Goal: Transaction & Acquisition: Book appointment/travel/reservation

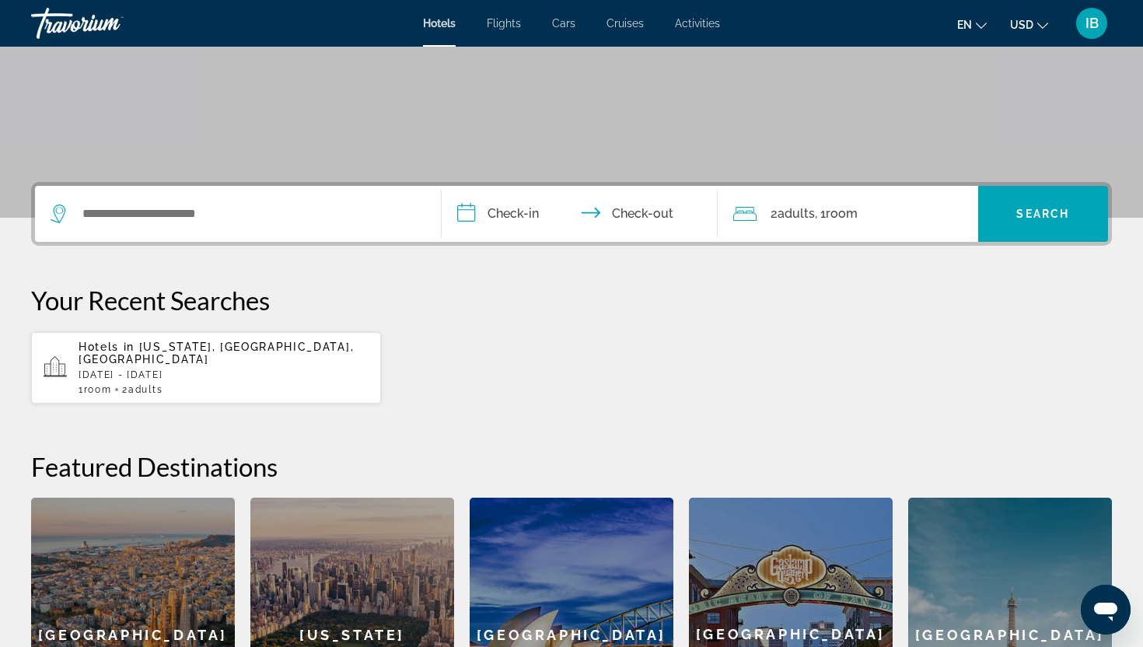
scroll to position [253, 0]
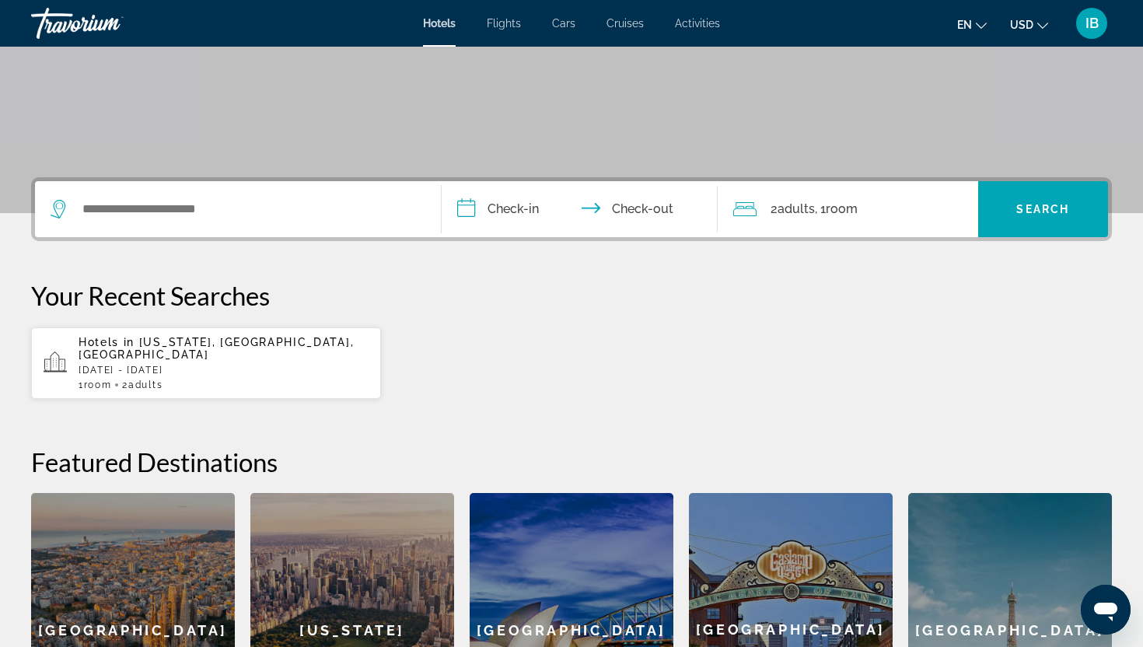
click at [260, 225] on div "Search widget" at bounding box center [238, 209] width 375 height 56
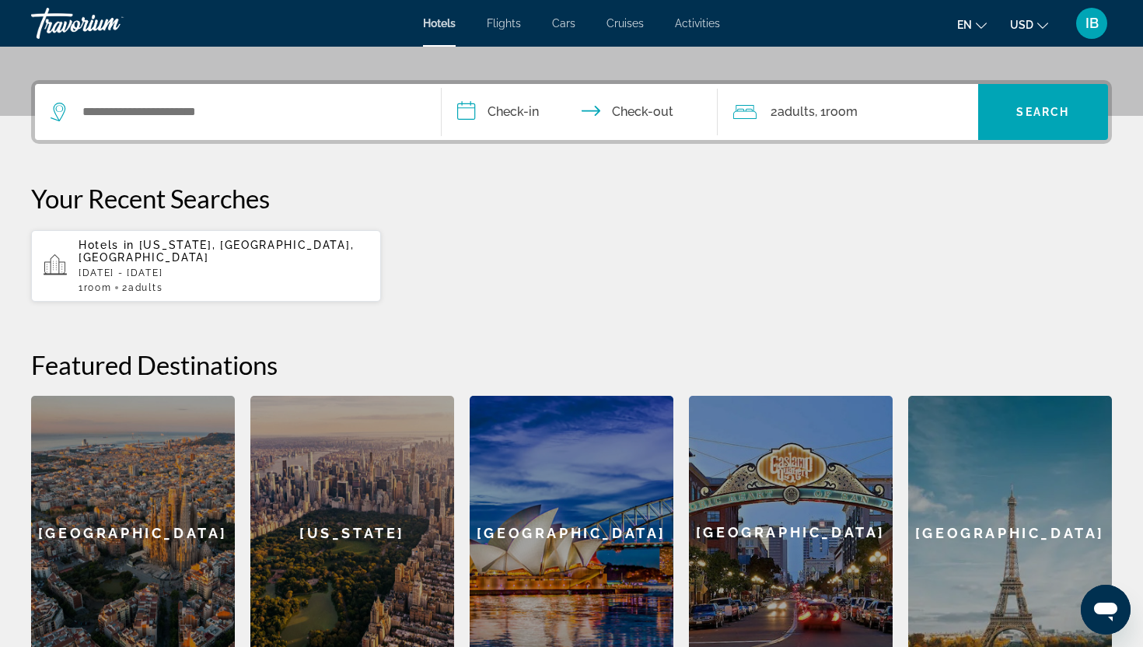
scroll to position [380, 0]
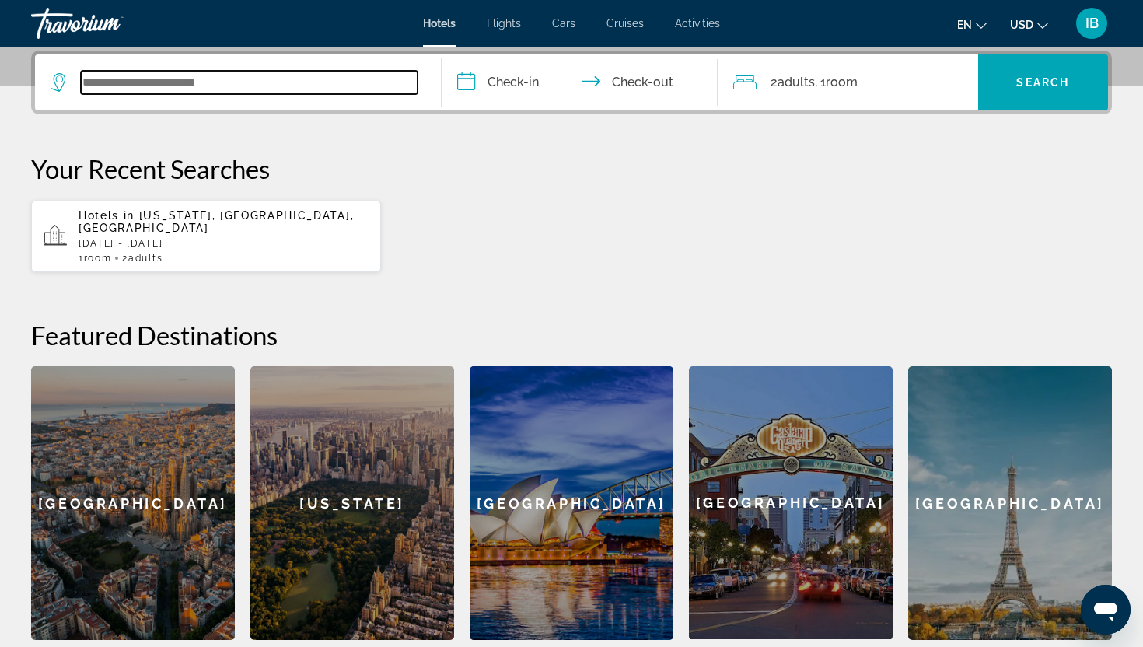
click at [274, 76] on input "Search widget" at bounding box center [249, 82] width 337 height 23
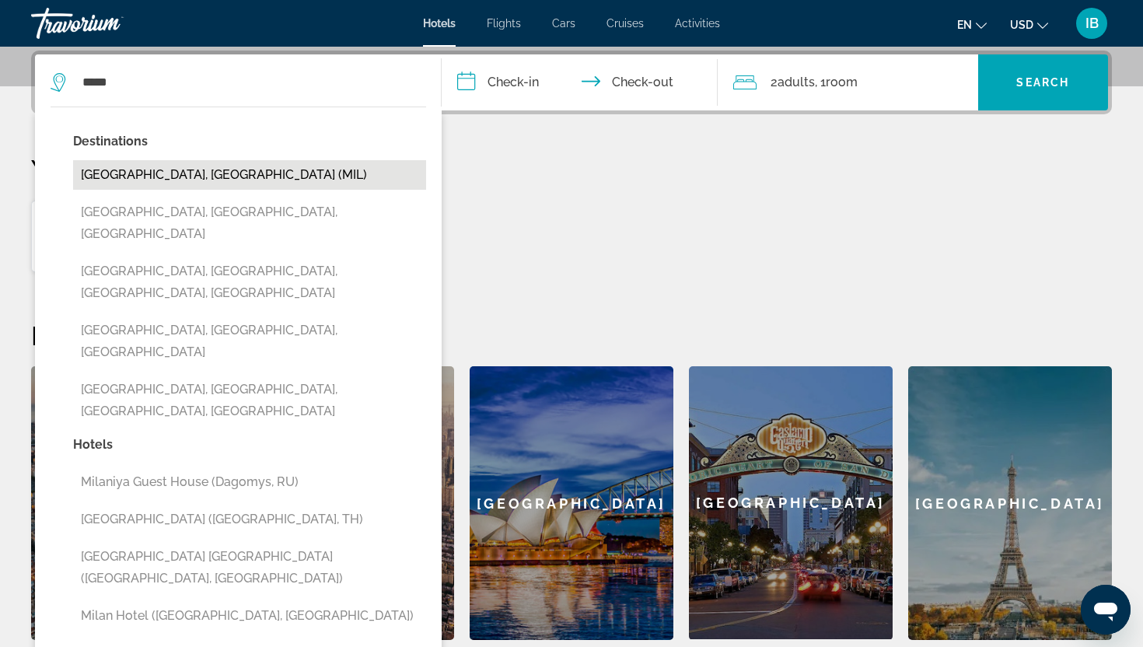
click at [145, 168] on button "[GEOGRAPHIC_DATA], [GEOGRAPHIC_DATA] (MIL)" at bounding box center [249, 175] width 353 height 30
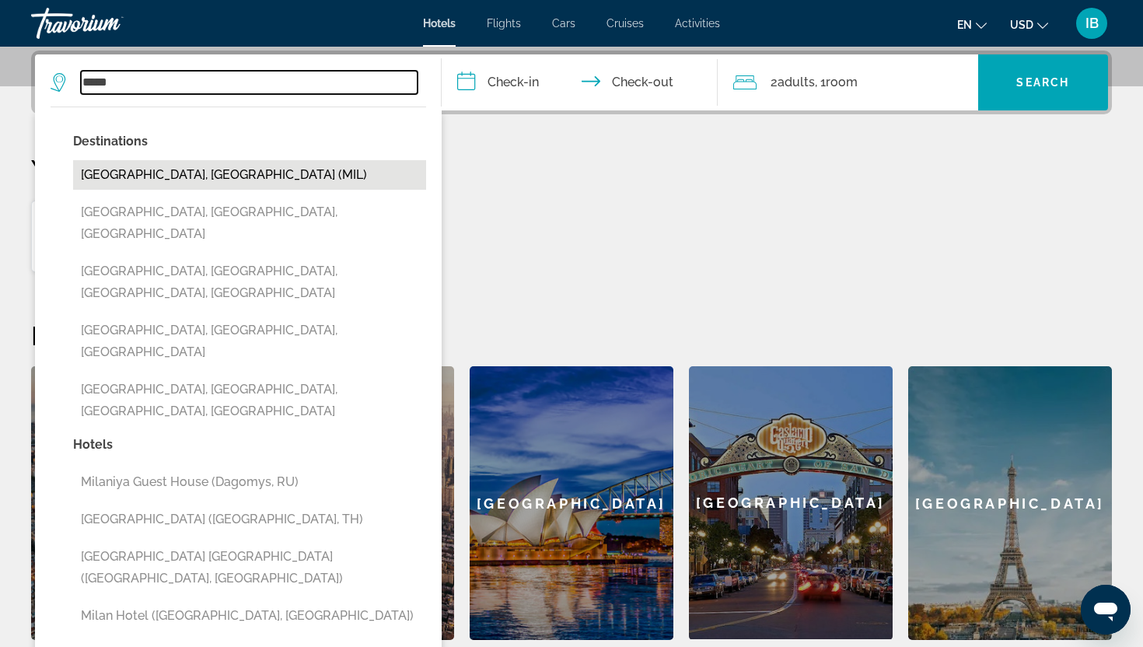
type input "**********"
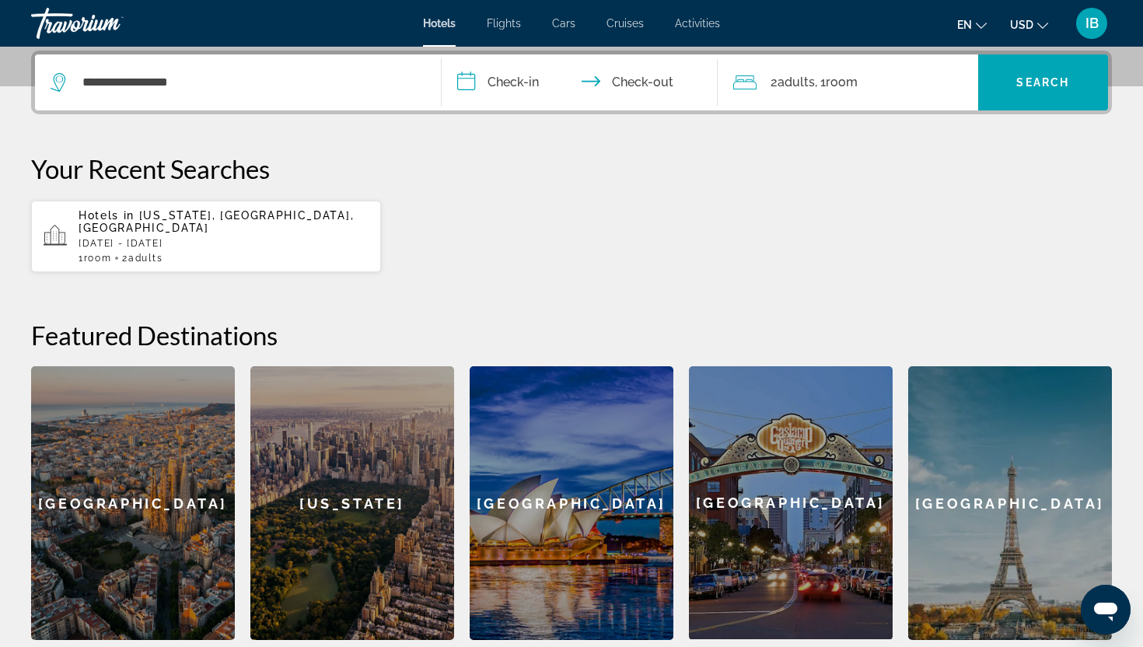
click at [523, 75] on input "**********" at bounding box center [583, 84] width 282 height 61
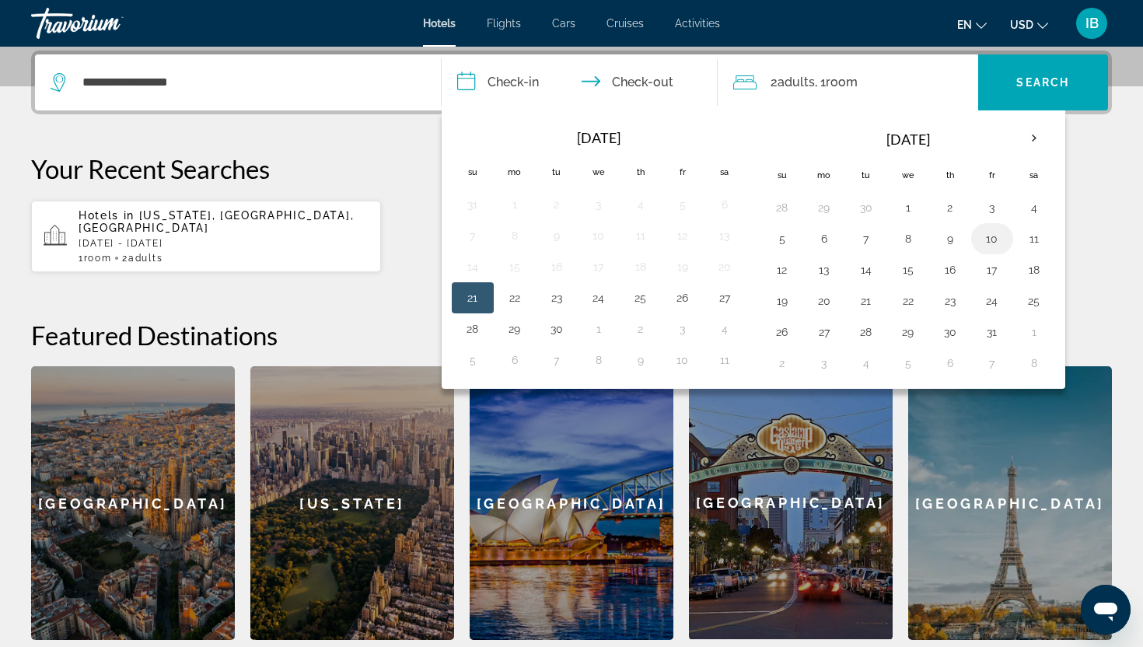
click at [993, 239] on button "10" at bounding box center [992, 239] width 25 height 22
click at [1032, 239] on button "11" at bounding box center [1034, 239] width 25 height 22
type input "**********"
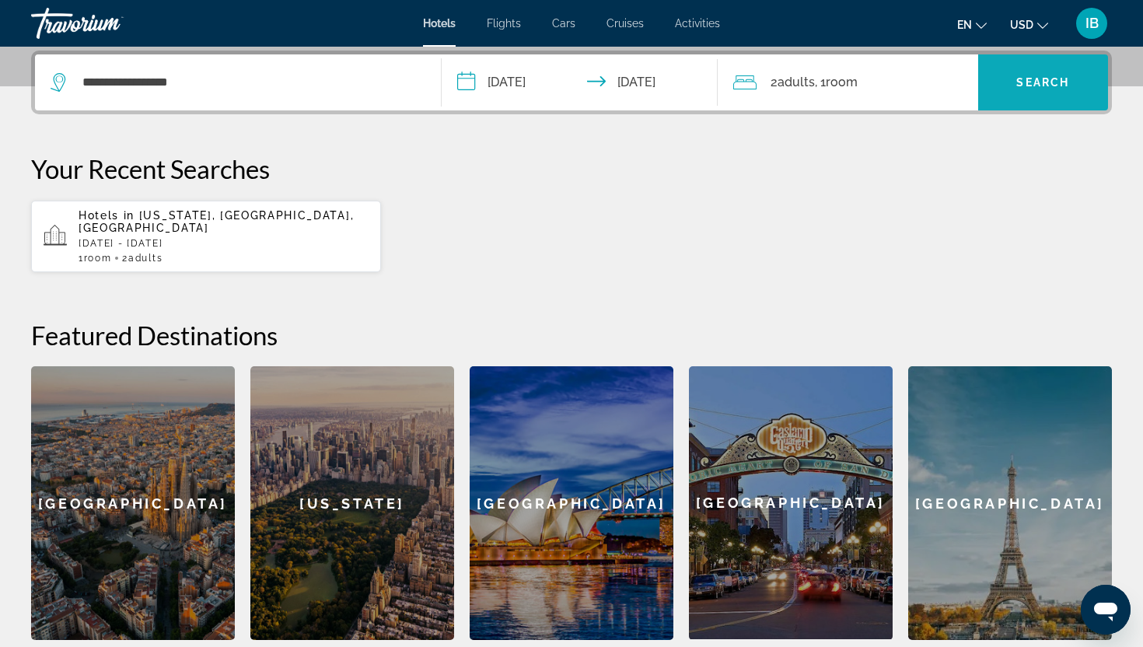
click at [1058, 79] on span "Search" at bounding box center [1042, 82] width 53 height 12
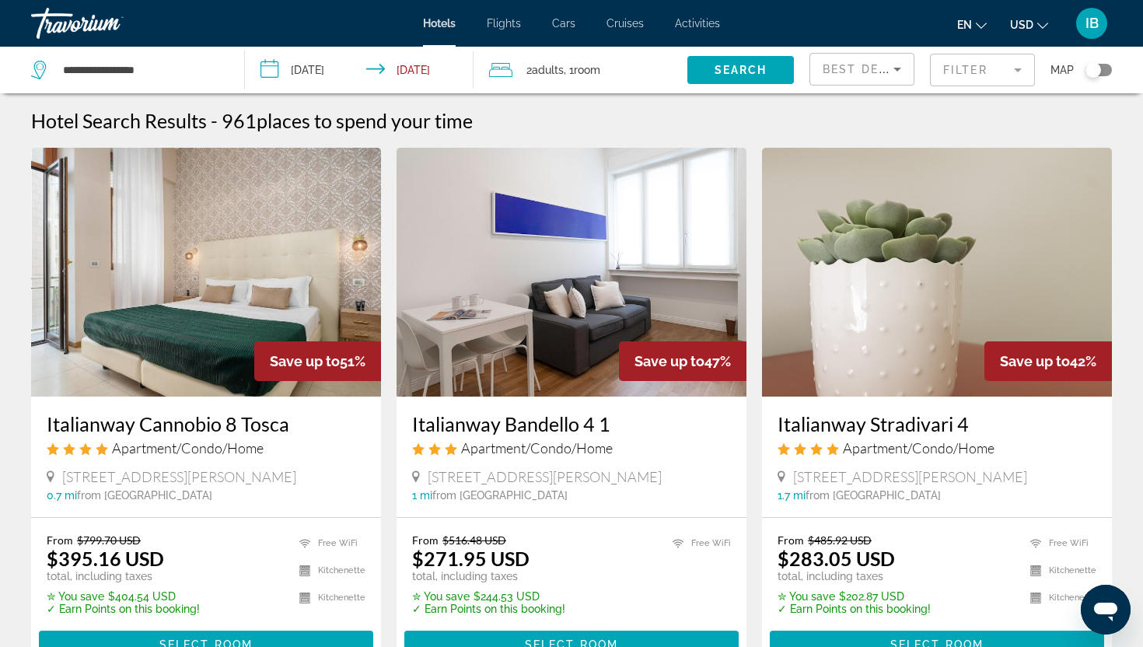
click at [899, 67] on icon "Sort by" at bounding box center [897, 69] width 19 height 19
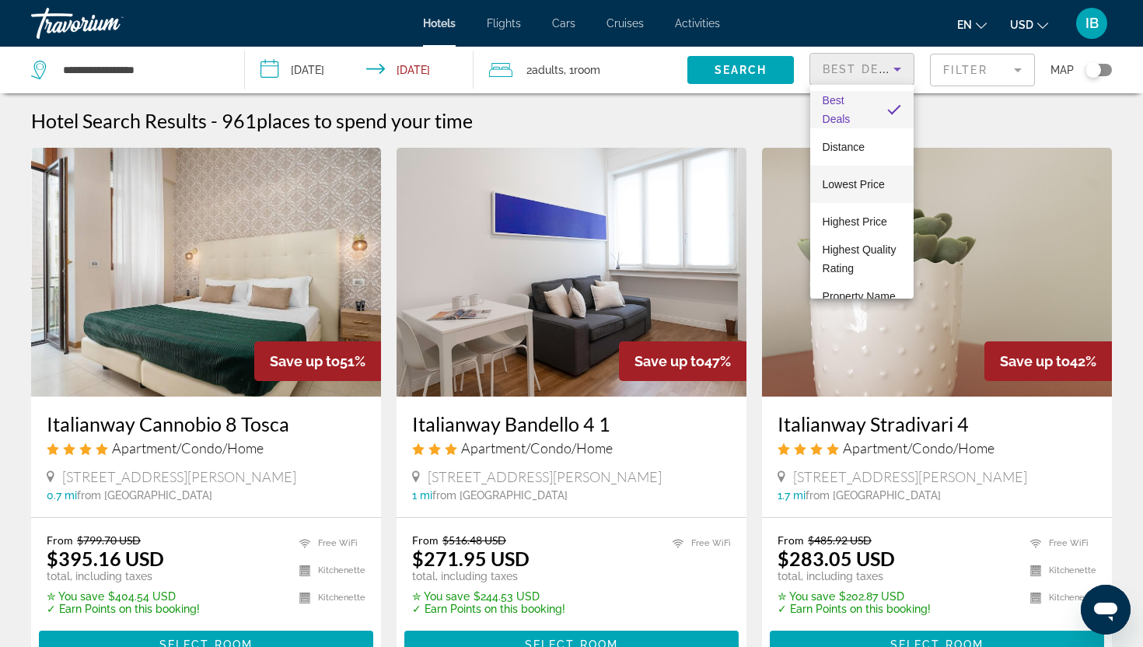
click at [835, 183] on span "Lowest Price" at bounding box center [854, 184] width 62 height 12
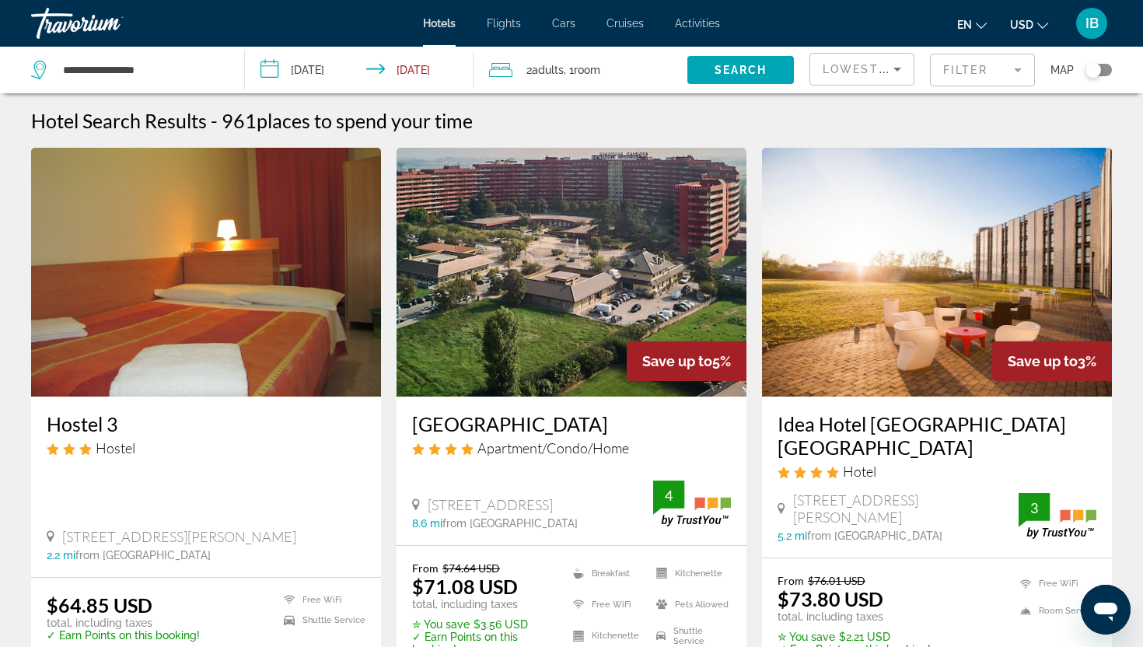
click at [1068, 72] on span "Map" at bounding box center [1061, 70] width 23 height 22
click at [1097, 70] on div "Toggle map" at bounding box center [1093, 70] width 16 height 16
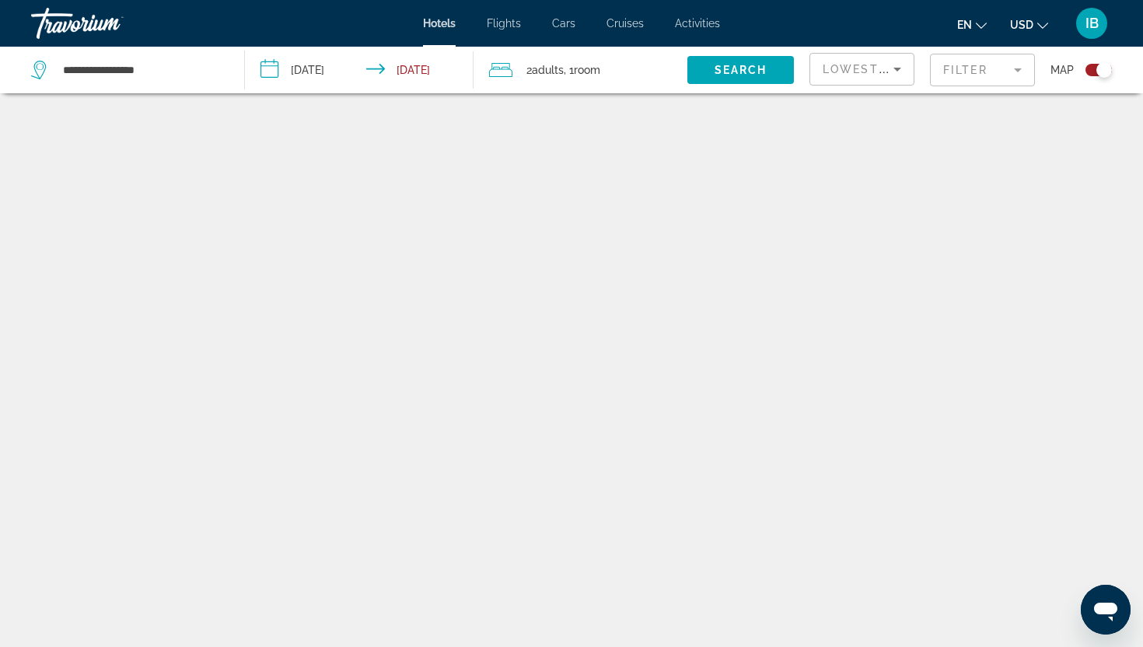
scroll to position [93, 0]
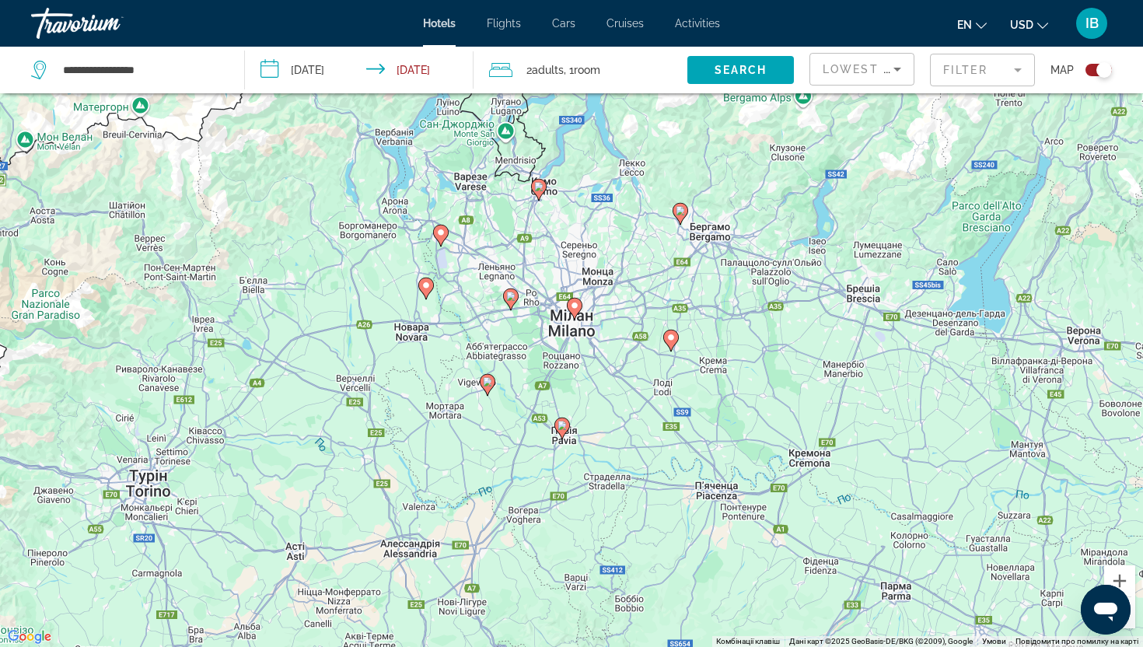
click at [599, 340] on div "Увімкніть режим перетягування за допомогою клавіатури, натиснувши Alt + Enter. …" at bounding box center [571, 323] width 1143 height 647
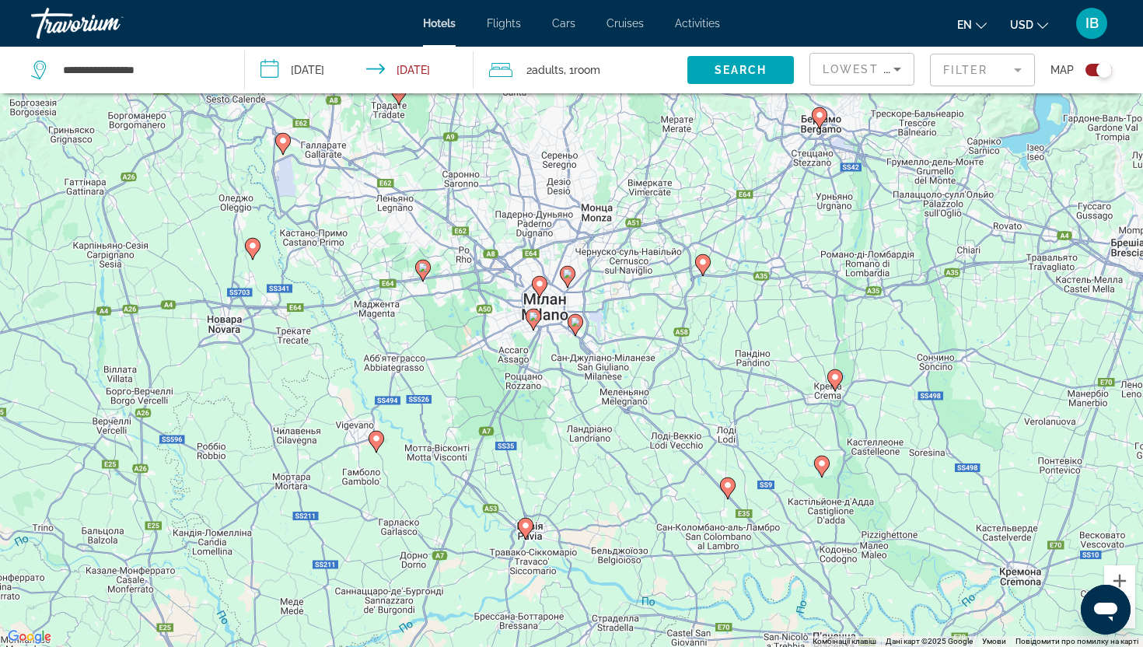
click at [599, 341] on div "Увімкніть режим перетягування за допомогою клавіатури, натиснувши Alt + Enter. …" at bounding box center [571, 323] width 1143 height 647
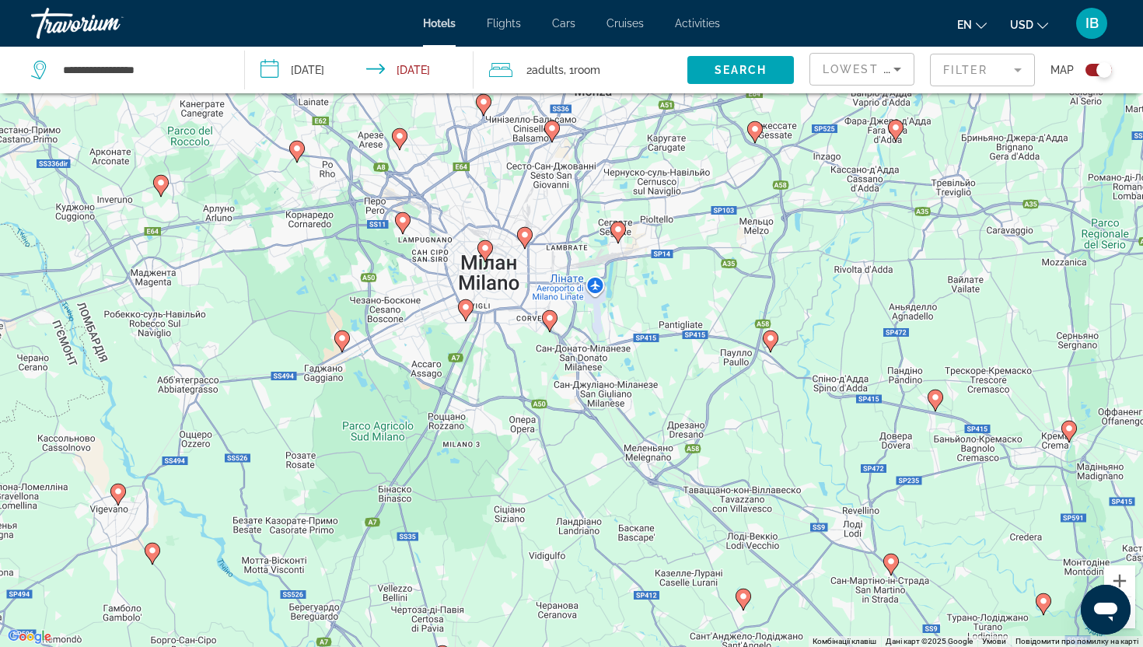
click at [474, 192] on div "Увімкніть режим перетягування за допомогою клавіатури, натиснувши Alt + Enter. …" at bounding box center [571, 323] width 1143 height 647
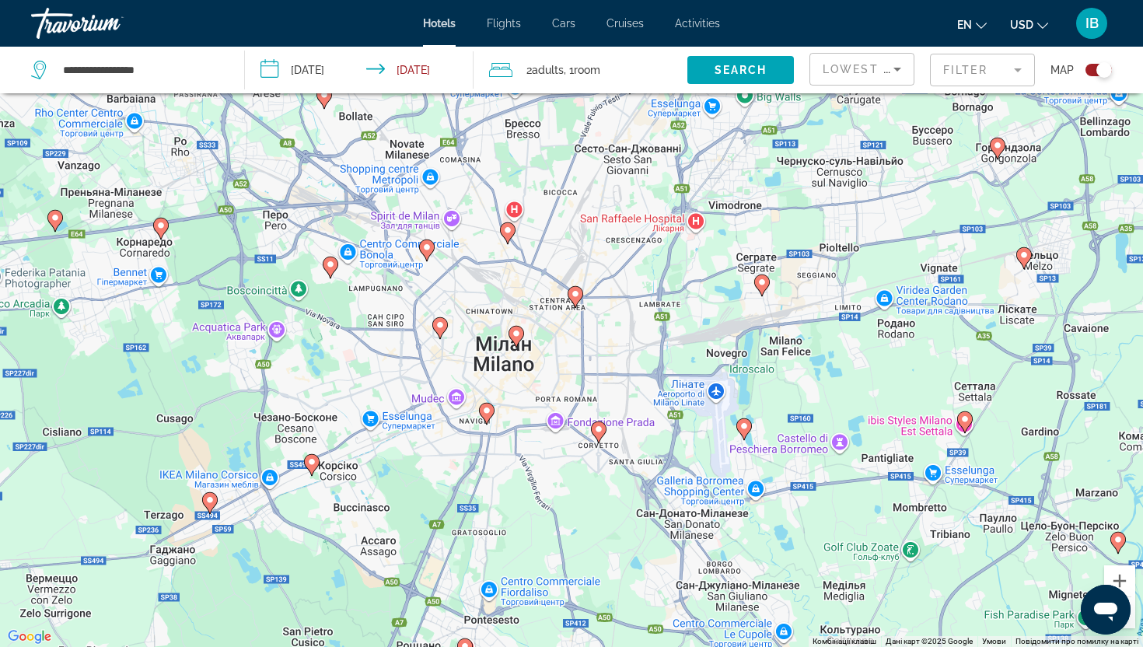
click at [593, 258] on div "Увімкніть режим перетягування за допомогою клавіатури, натиснувши Alt + Enter. …" at bounding box center [571, 323] width 1143 height 647
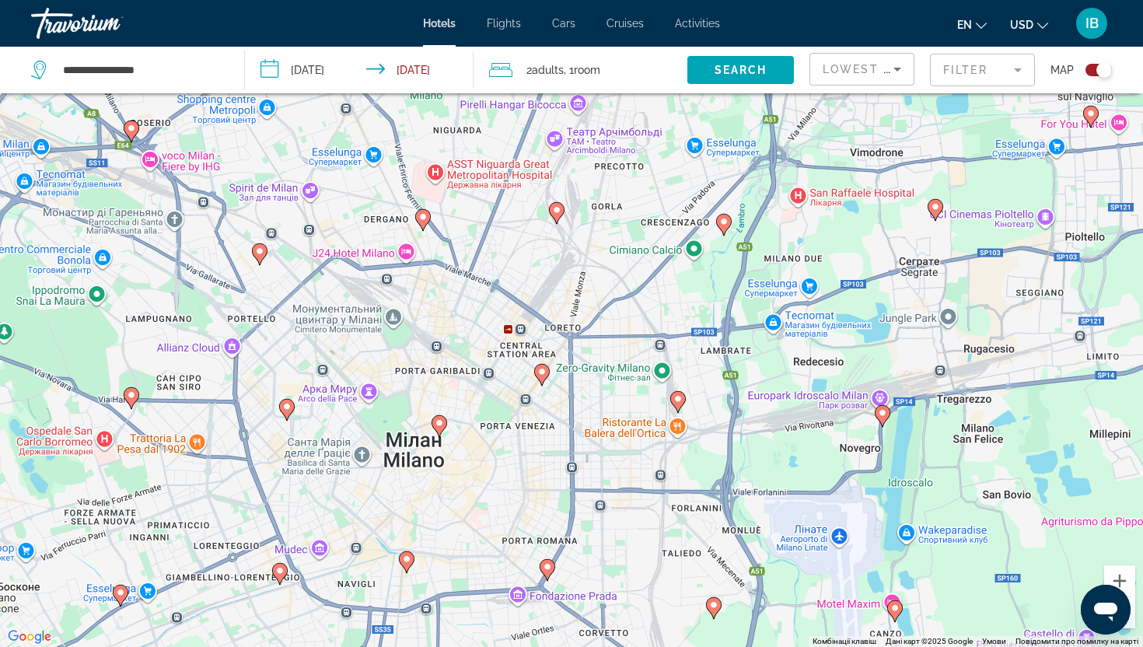
click at [571, 298] on div "Увімкніть режим перетягування за допомогою клавіатури, натиснувши Alt + Enter. …" at bounding box center [571, 323] width 1143 height 647
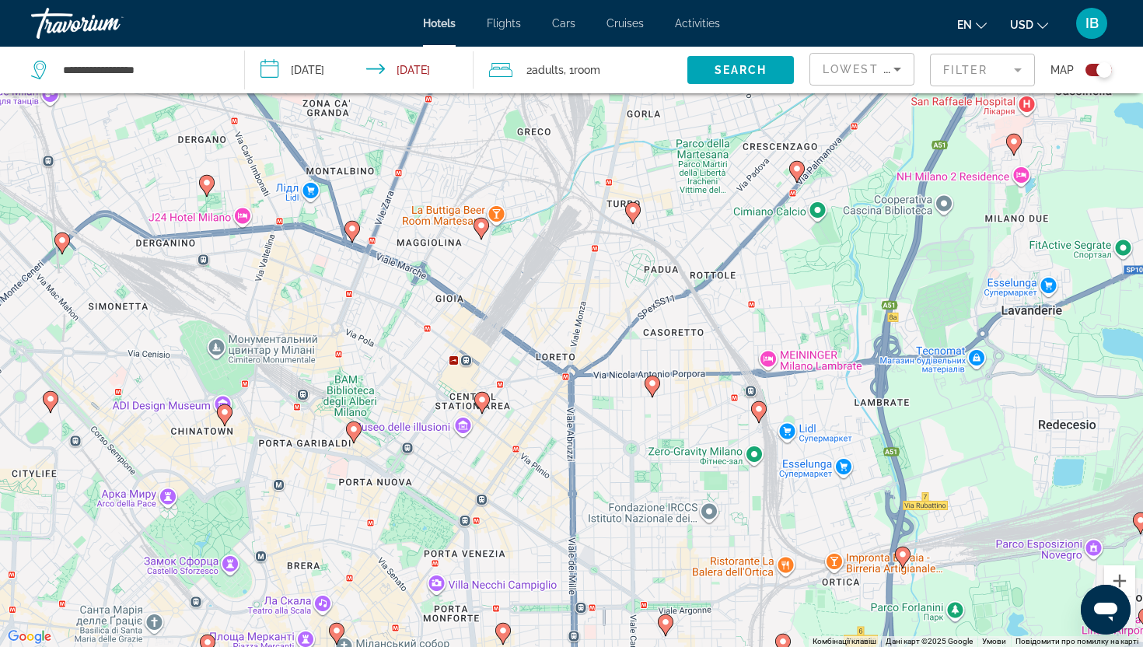
click at [488, 378] on div "Увімкніть режим перетягування за допомогою клавіатури, натиснувши Alt + Enter. …" at bounding box center [571, 323] width 1143 height 647
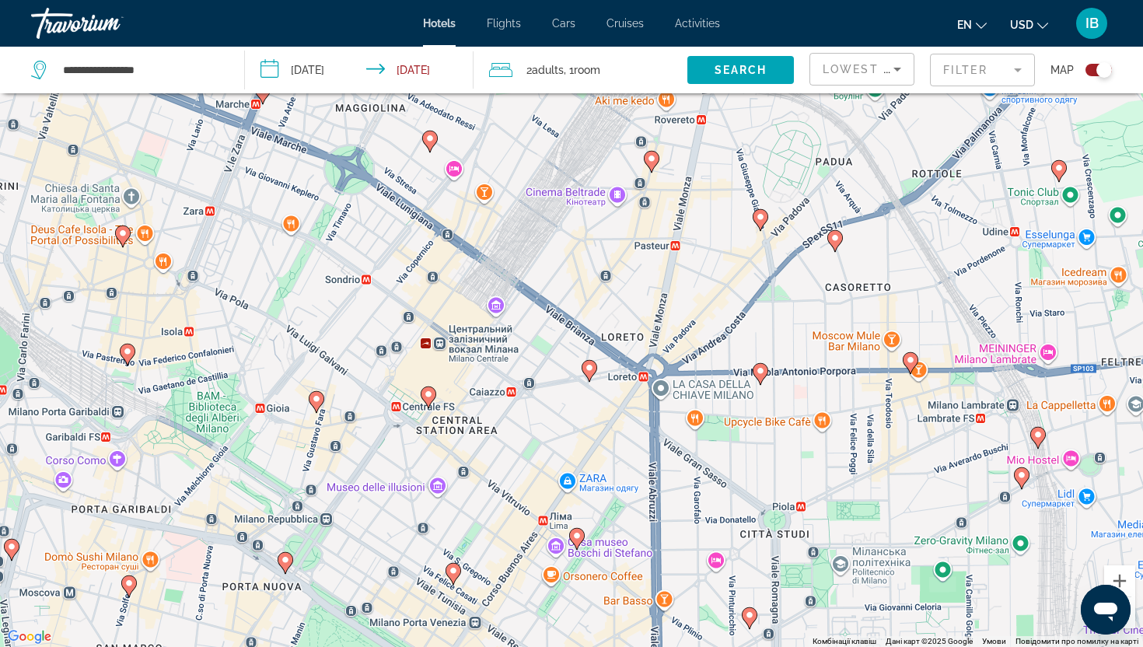
click at [444, 326] on div "Увімкніть режим перетягування за допомогою клавіатури, натиснувши Alt + Enter. …" at bounding box center [571, 323] width 1143 height 647
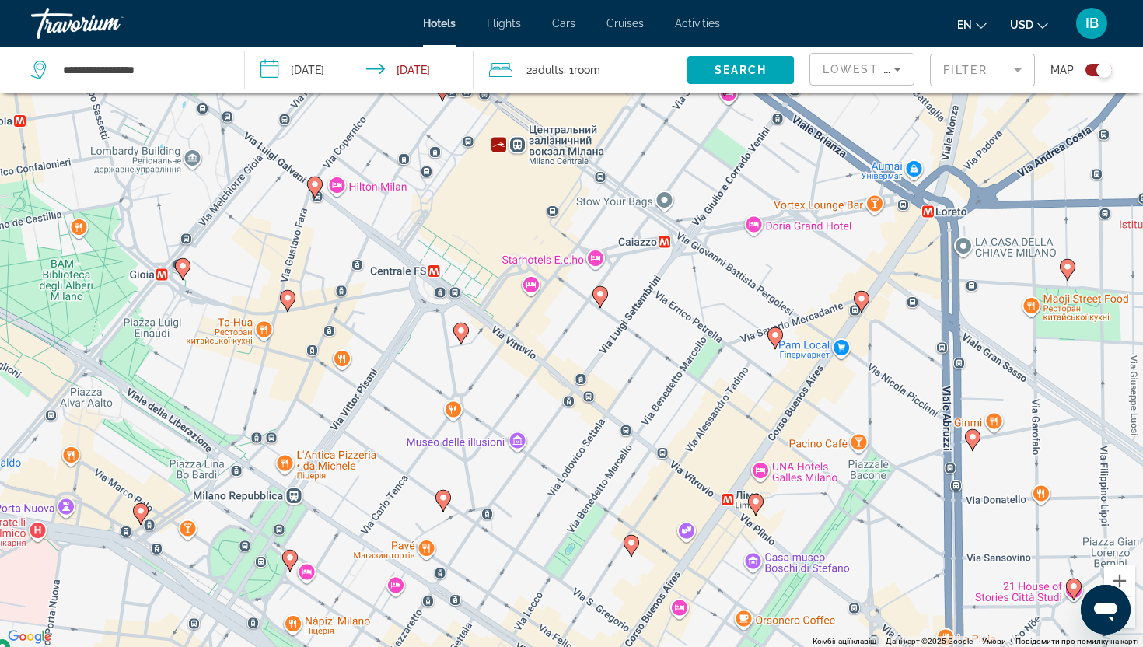
drag, startPoint x: 456, startPoint y: 611, endPoint x: 542, endPoint y: 388, distance: 239.2
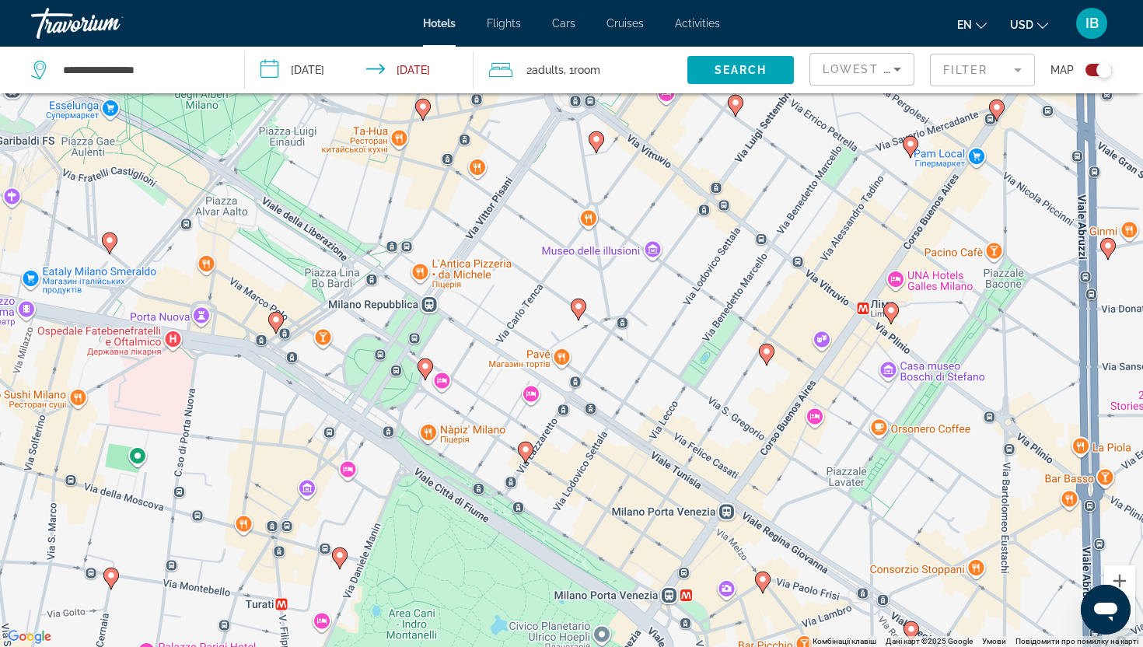
drag, startPoint x: 335, startPoint y: 550, endPoint x: 470, endPoint y: 358, distance: 234.9
click at [470, 358] on div "Увімкніть режим перетягування за допомогою клавіатури, натиснувши Alt + Enter. …" at bounding box center [571, 323] width 1143 height 647
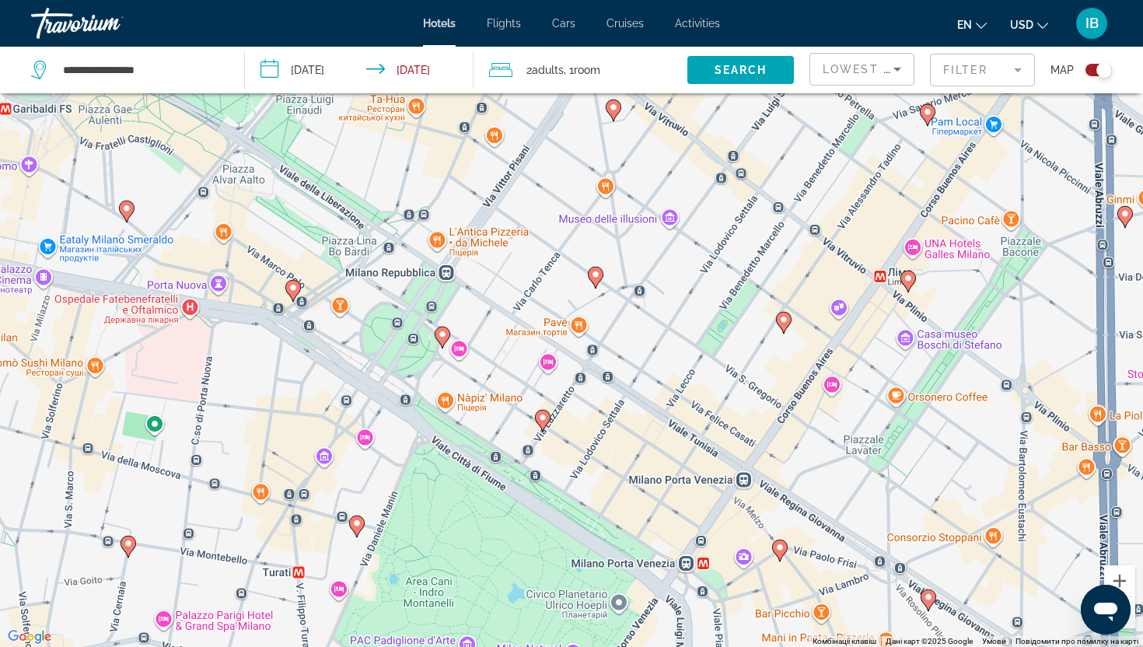
drag, startPoint x: 418, startPoint y: 459, endPoint x: 435, endPoint y: 426, distance: 36.5
click at [435, 426] on div "Увімкніть режим перетягування за допомогою клавіатури, натиснувши Alt + Enter. …" at bounding box center [571, 323] width 1143 height 647
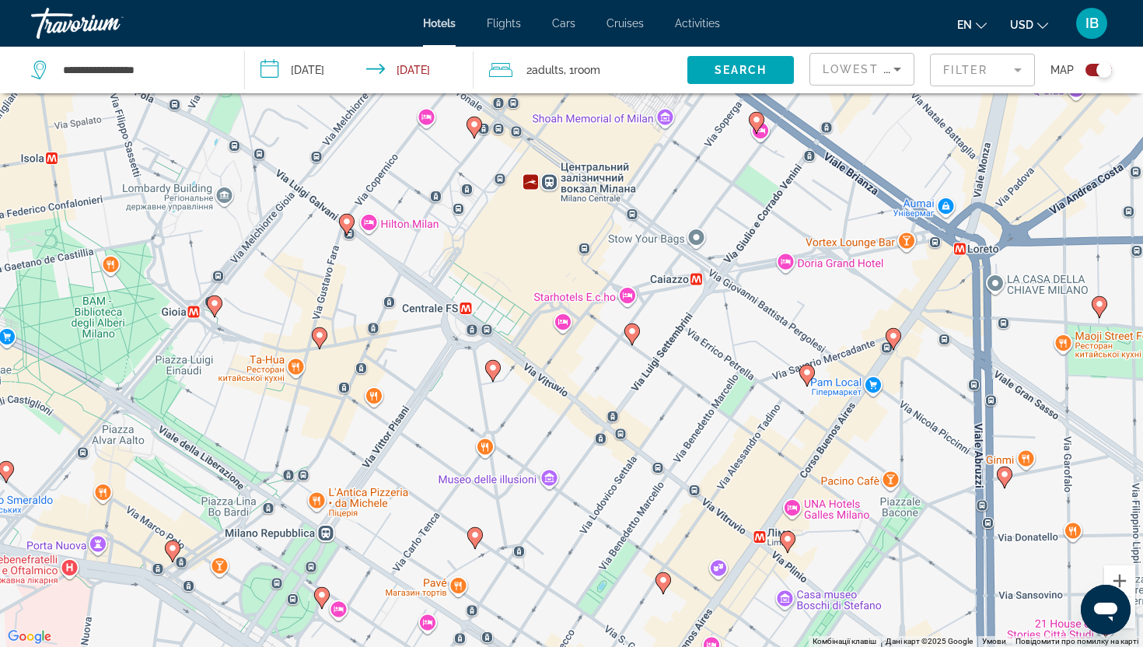
drag, startPoint x: 551, startPoint y: 292, endPoint x: 447, endPoint y: 562, distance: 289.2
click at [447, 562] on div "Увімкніть режим перетягування за допомогою клавіатури, натиснувши Alt + Enter. …" at bounding box center [571, 323] width 1143 height 647
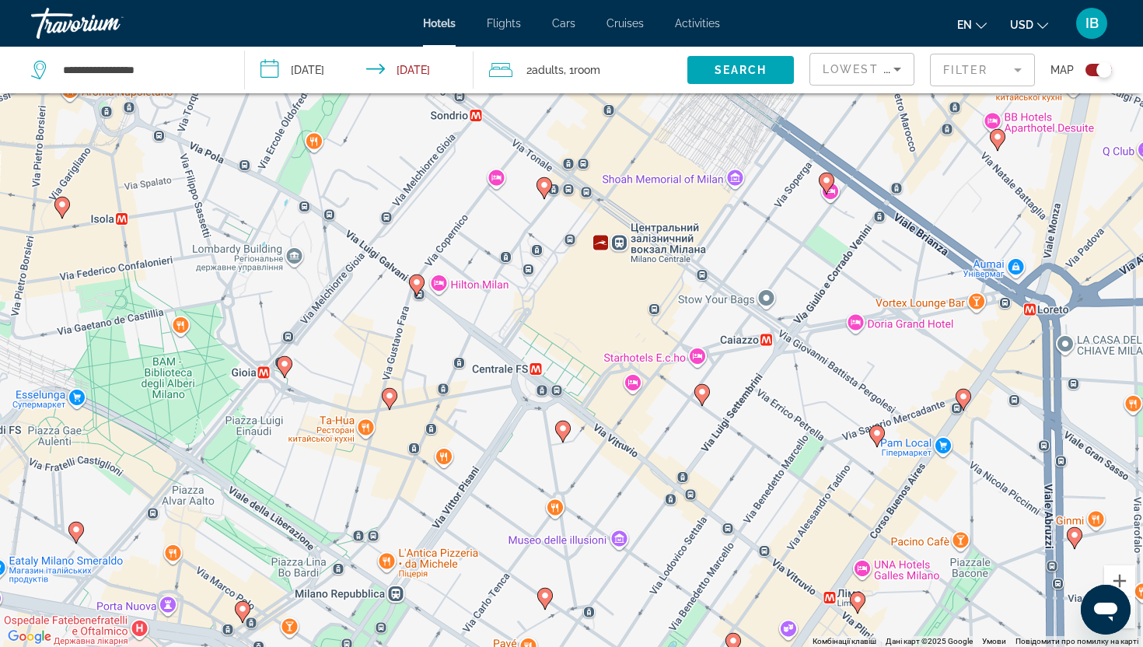
drag, startPoint x: 539, startPoint y: 259, endPoint x: 599, endPoint y: 318, distance: 84.1
click at [599, 318] on div "Увімкніть режим перетягування за допомогою клавіатури, натиснувши Alt + Enter. …" at bounding box center [571, 323] width 1143 height 647
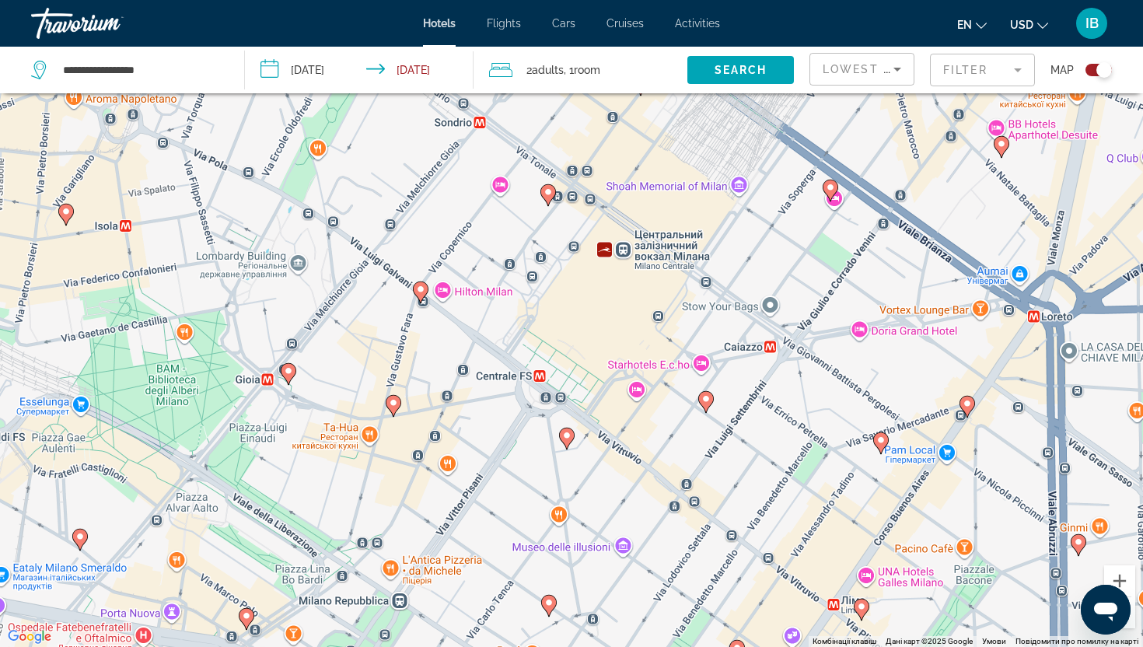
click at [469, 291] on div "Увімкніть режим перетягування за допомогою клавіатури, натиснувши Alt + Enter. …" at bounding box center [571, 323] width 1143 height 647
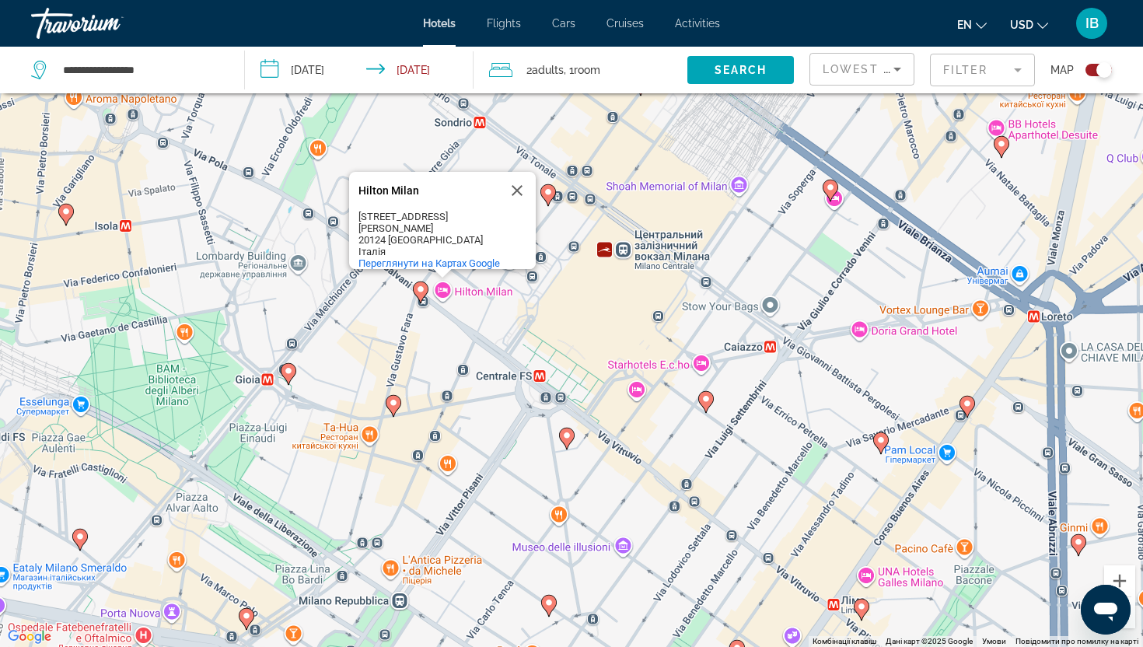
click at [497, 331] on div "Увімкніть режим перетягування за допомогою клавіатури, натиснувши Alt + Enter. …" at bounding box center [571, 323] width 1143 height 647
click at [519, 187] on button "Закрити" at bounding box center [516, 190] width 37 height 37
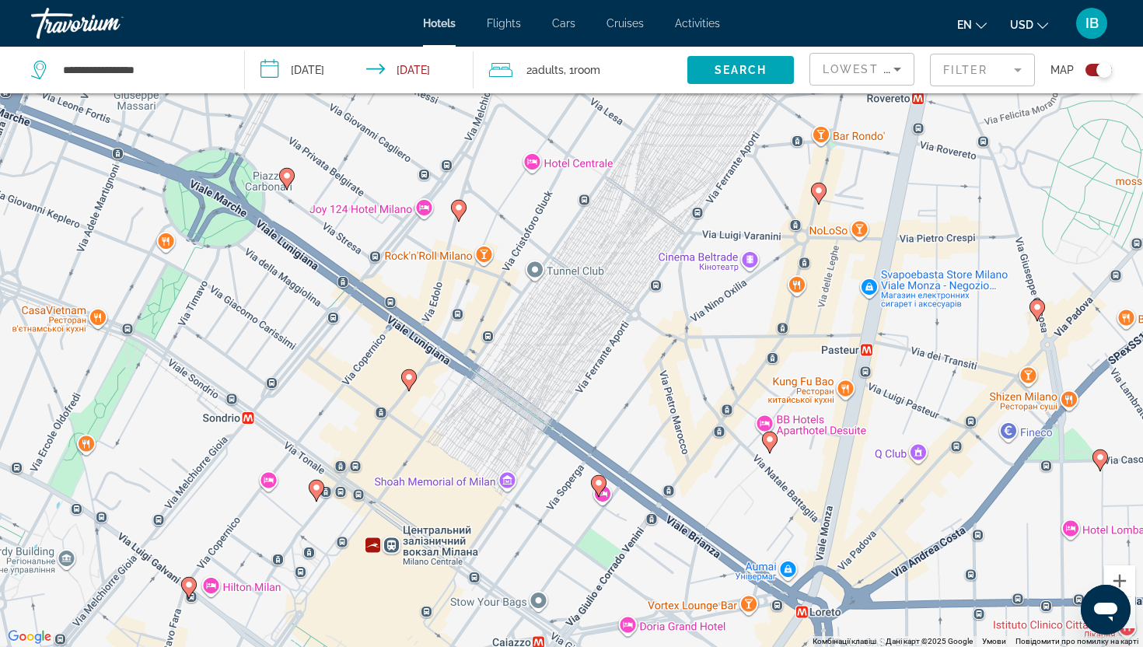
drag, startPoint x: 674, startPoint y: 205, endPoint x: 433, endPoint y: 505, distance: 384.9
click at [434, 506] on div "Увімкніть режим перетягування за допомогою клавіатури, натиснувши Alt + Enter. …" at bounding box center [571, 323] width 1143 height 647
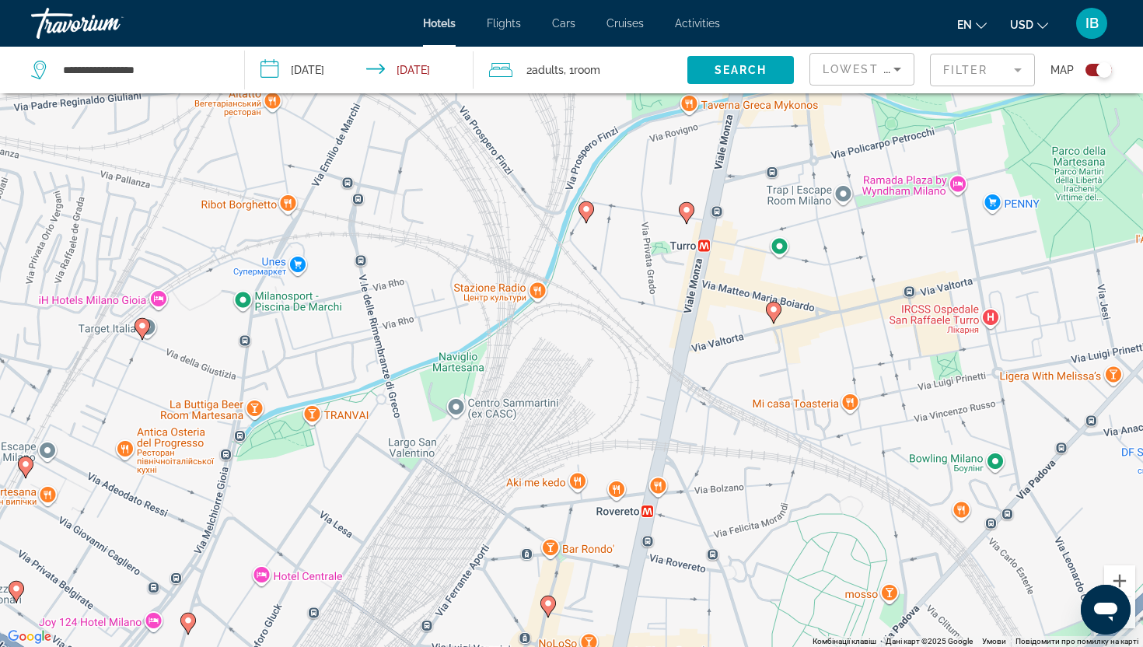
drag, startPoint x: 731, startPoint y: 144, endPoint x: 461, endPoint y: 556, distance: 492.5
click at [461, 556] on div "Увімкніть режим перетягування за допомогою клавіатури, натиснувши Alt + Enter. …" at bounding box center [571, 323] width 1143 height 647
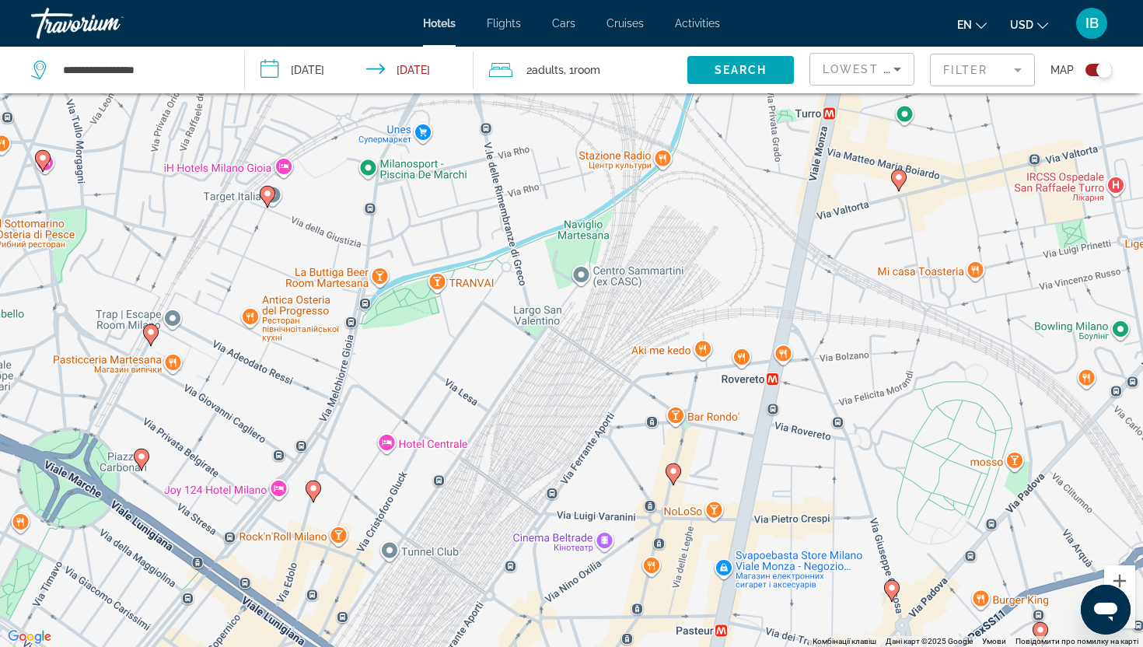
drag, startPoint x: 409, startPoint y: 556, endPoint x: 534, endPoint y: 421, distance: 184.3
click at [535, 421] on div "Увімкніть режим перетягування за допомогою клавіатури, натиснувши Alt + Enter. …" at bounding box center [571, 323] width 1143 height 647
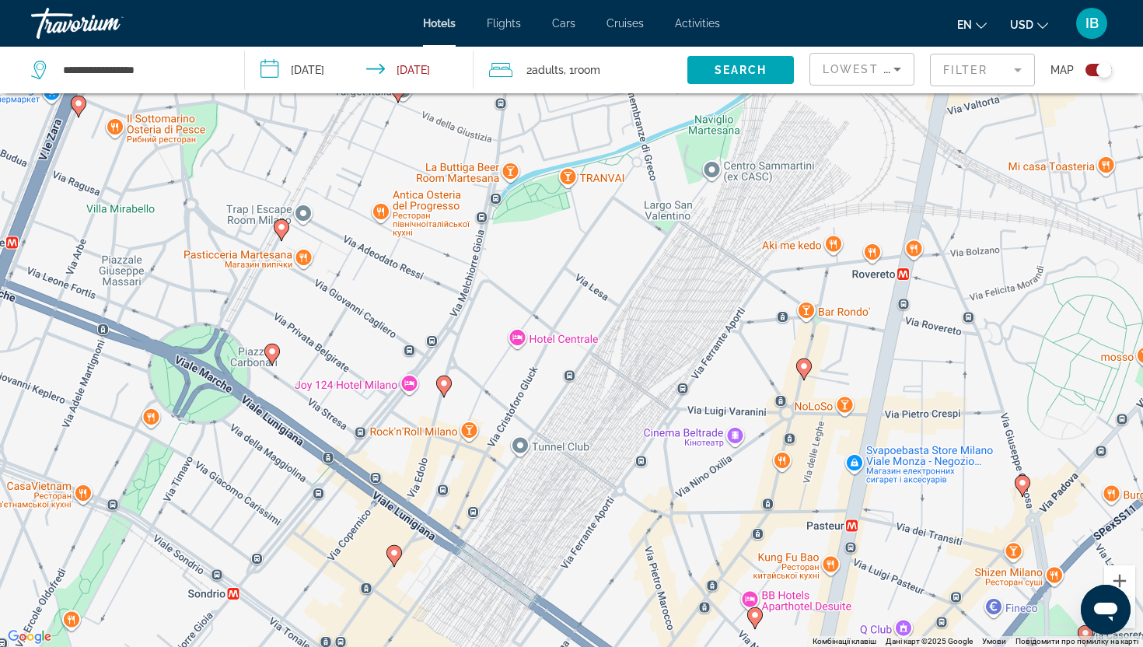
drag, startPoint x: 520, startPoint y: 433, endPoint x: 654, endPoint y: 326, distance: 171.4
click at [654, 326] on div "Увімкніть режим перетягування за допомогою клавіатури, натиснувши Alt + Enter. …" at bounding box center [571, 323] width 1143 height 647
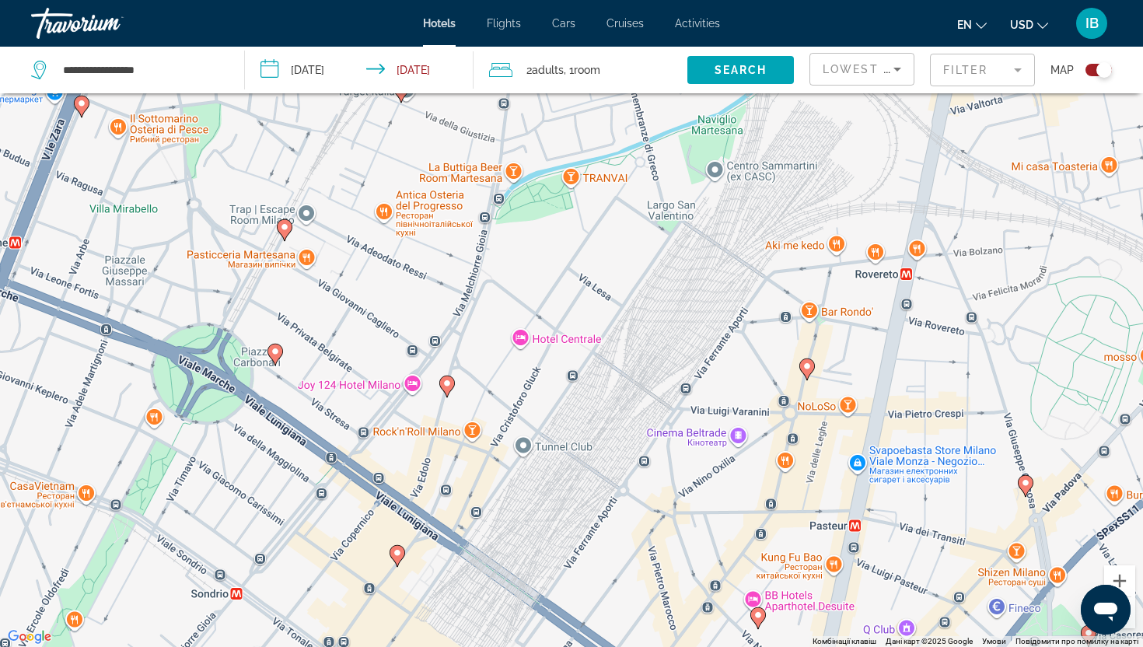
click at [402, 391] on div "Увімкніть режим перетягування за допомогою клавіатури, натиснувши Alt + Enter. …" at bounding box center [571, 323] width 1143 height 647
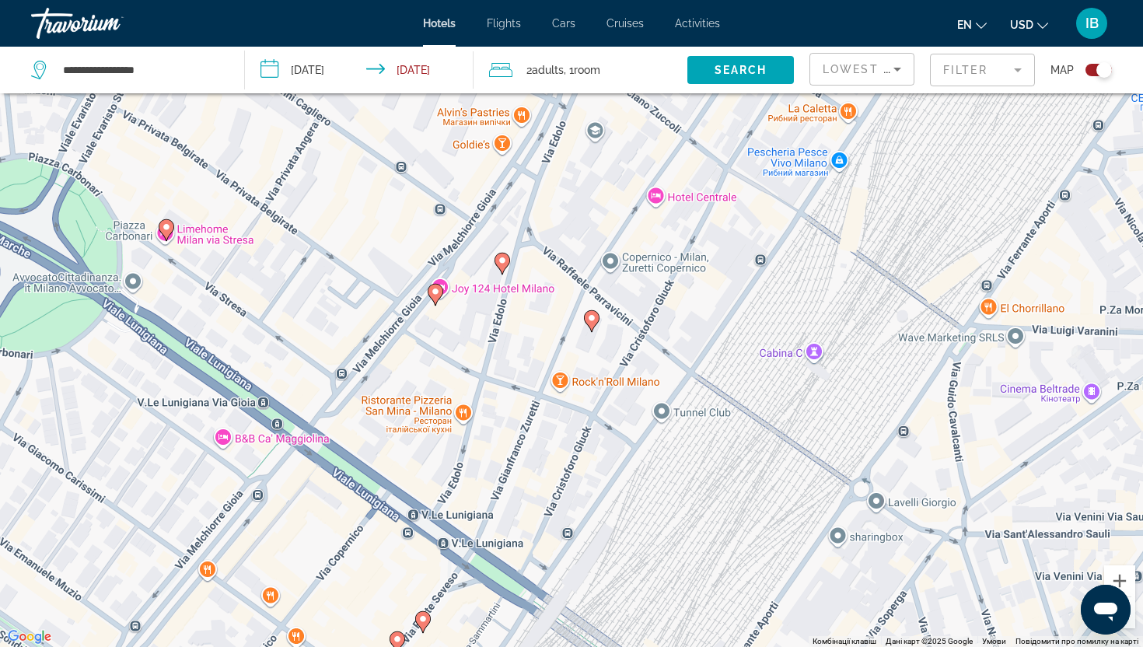
drag, startPoint x: 432, startPoint y: 476, endPoint x: 449, endPoint y: 373, distance: 104.0
click at [449, 373] on div "Увімкніть режим перетягування за допомогою клавіатури, натиснувши Alt + Enter. …" at bounding box center [571, 323] width 1143 height 647
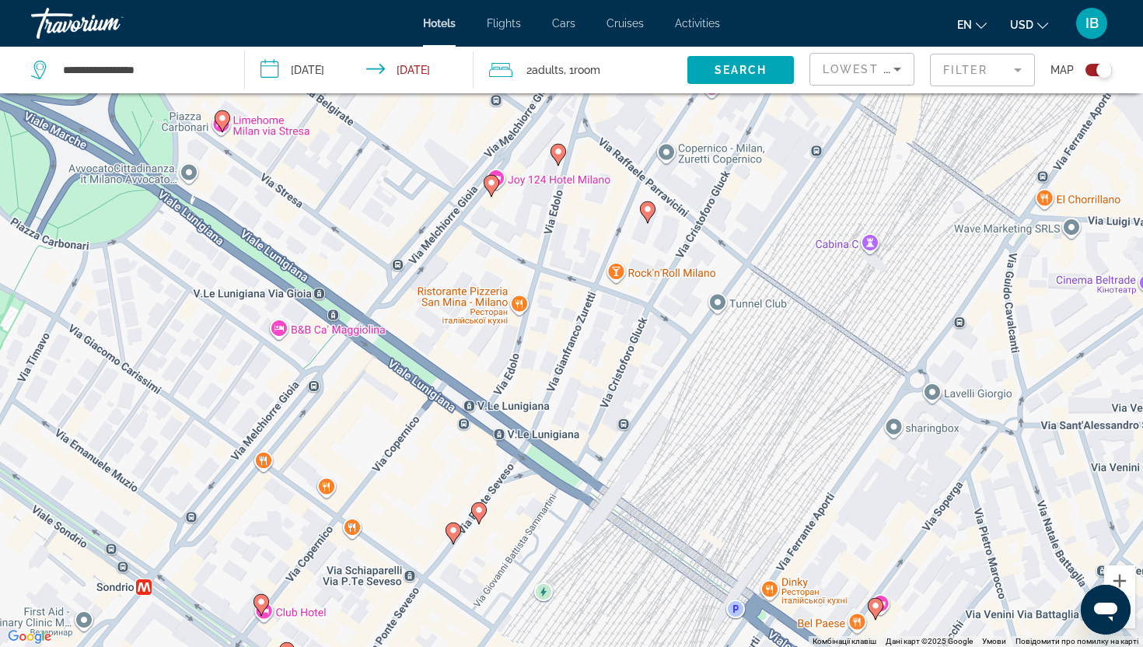
drag, startPoint x: 449, startPoint y: 364, endPoint x: 508, endPoint y: 250, distance: 127.6
click at [508, 250] on div "Увімкніть режим перетягування за допомогою клавіатури, натиснувши Alt + Enter. …" at bounding box center [571, 323] width 1143 height 647
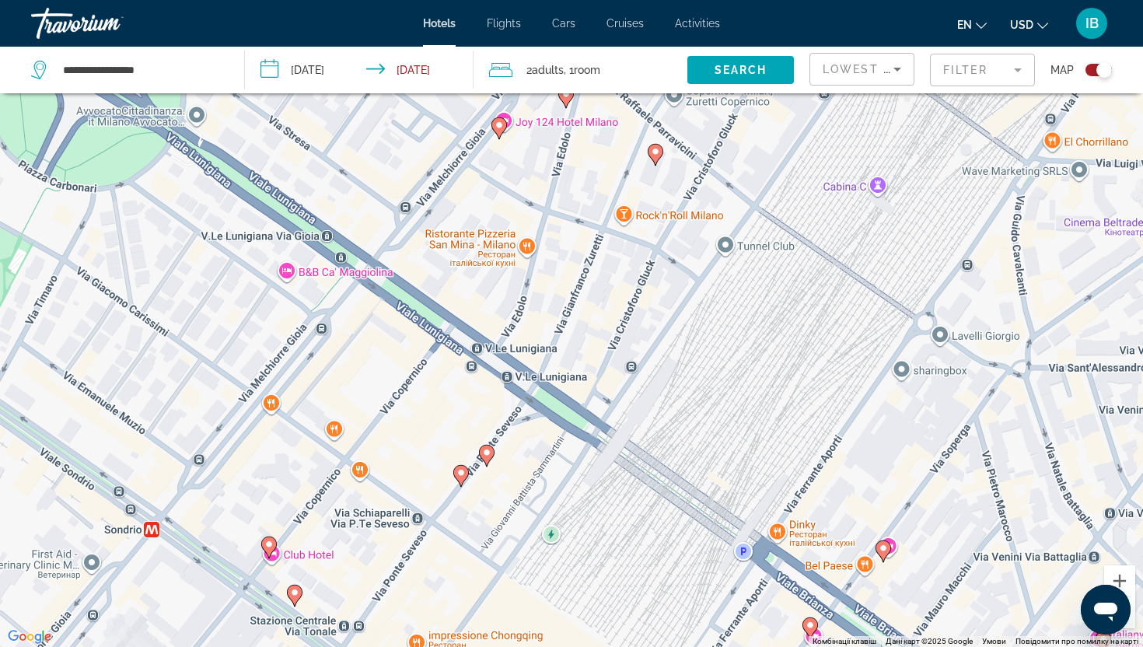
drag, startPoint x: 508, startPoint y: 250, endPoint x: 513, endPoint y: 196, distance: 54.7
click at [513, 196] on div "Увімкніть режим перетягування за допомогою клавіатури, натиснувши Alt + Enter. …" at bounding box center [571, 323] width 1143 height 647
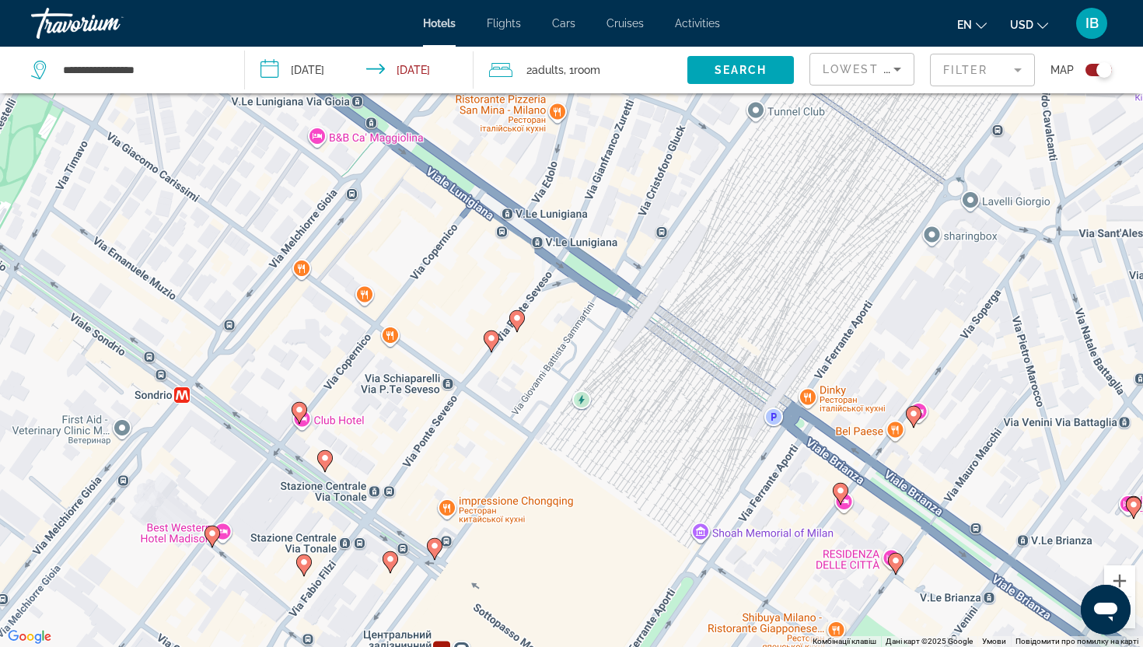
drag, startPoint x: 499, startPoint y: 381, endPoint x: 529, endPoint y: 243, distance: 140.7
click at [529, 243] on div "Увімкніть режим перетягування за допомогою клавіатури, натиснувши Alt + Enter. …" at bounding box center [571, 323] width 1143 height 647
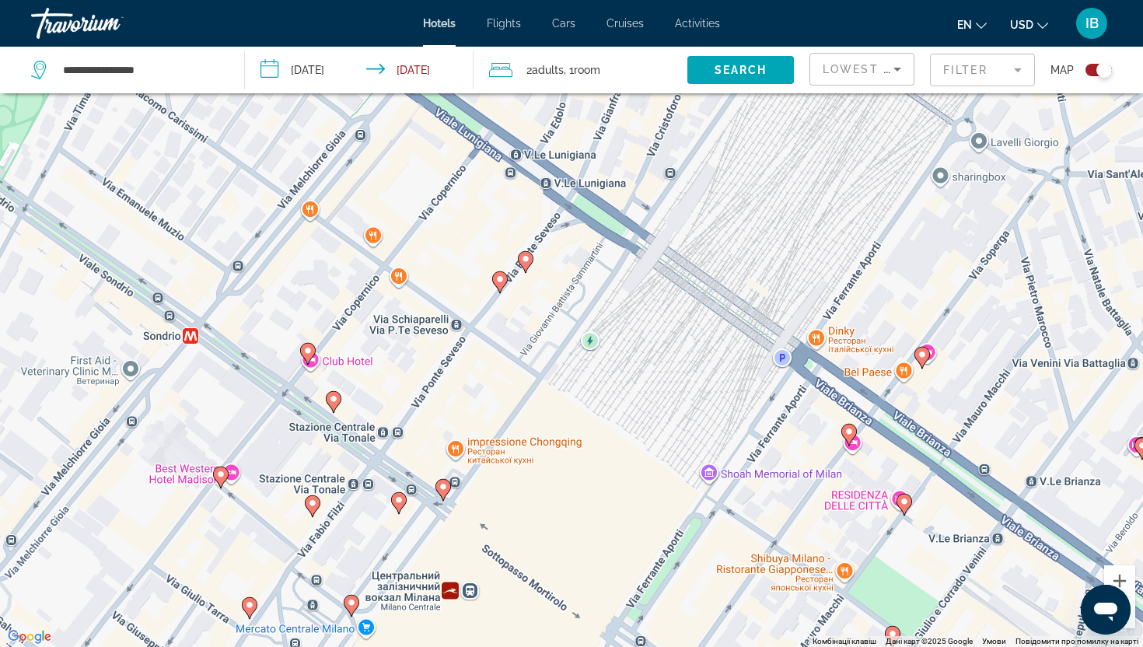
drag, startPoint x: 468, startPoint y: 358, endPoint x: 477, endPoint y: 292, distance: 66.6
click at [477, 292] on div "Увімкніть режим перетягування за допомогою клавіатури, натиснувши Alt + Enter. …" at bounding box center [571, 323] width 1143 height 647
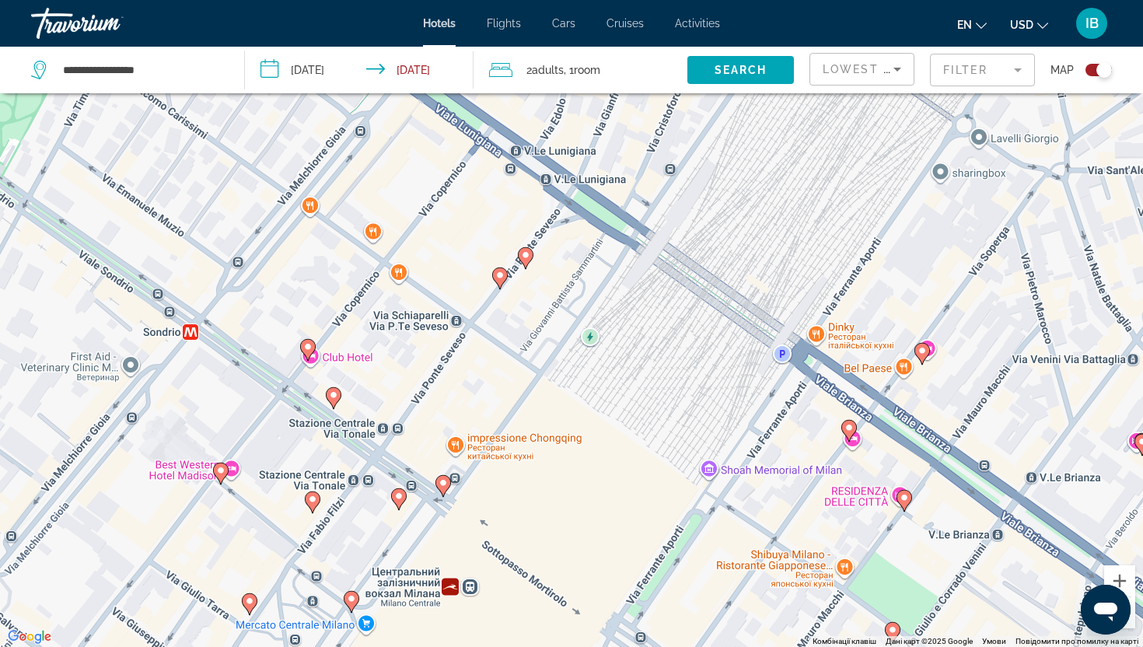
click at [473, 293] on div "Увімкніть режим перетягування за допомогою клавіатури, натиснувши Alt + Enter. …" at bounding box center [571, 323] width 1143 height 647
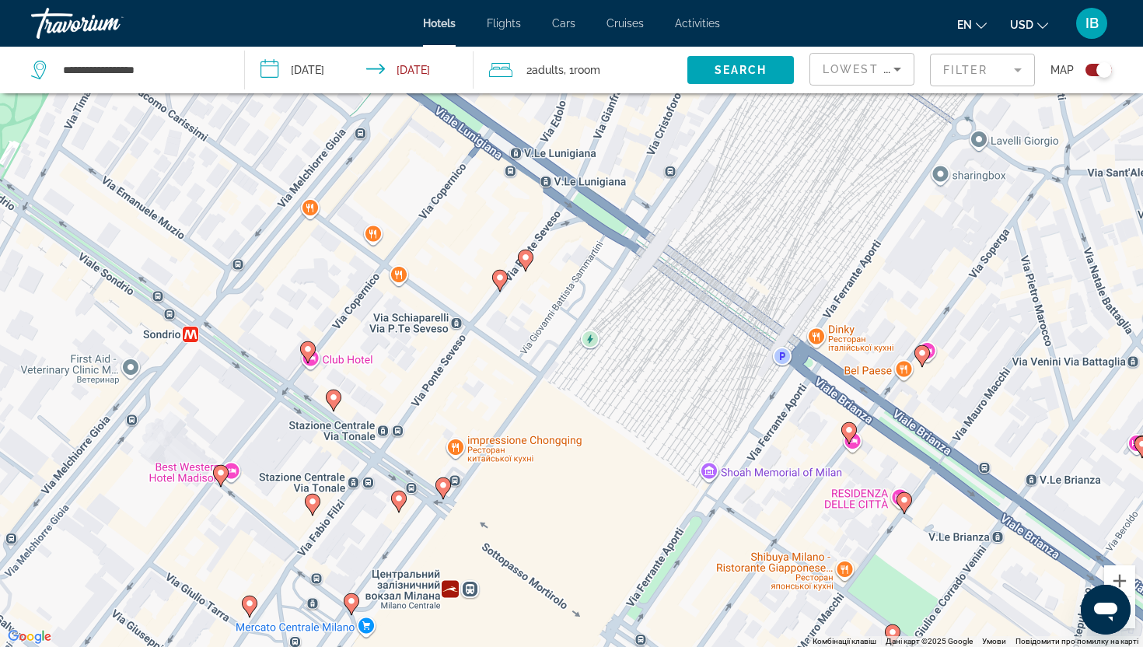
drag, startPoint x: 471, startPoint y: 293, endPoint x: 452, endPoint y: 382, distance: 90.7
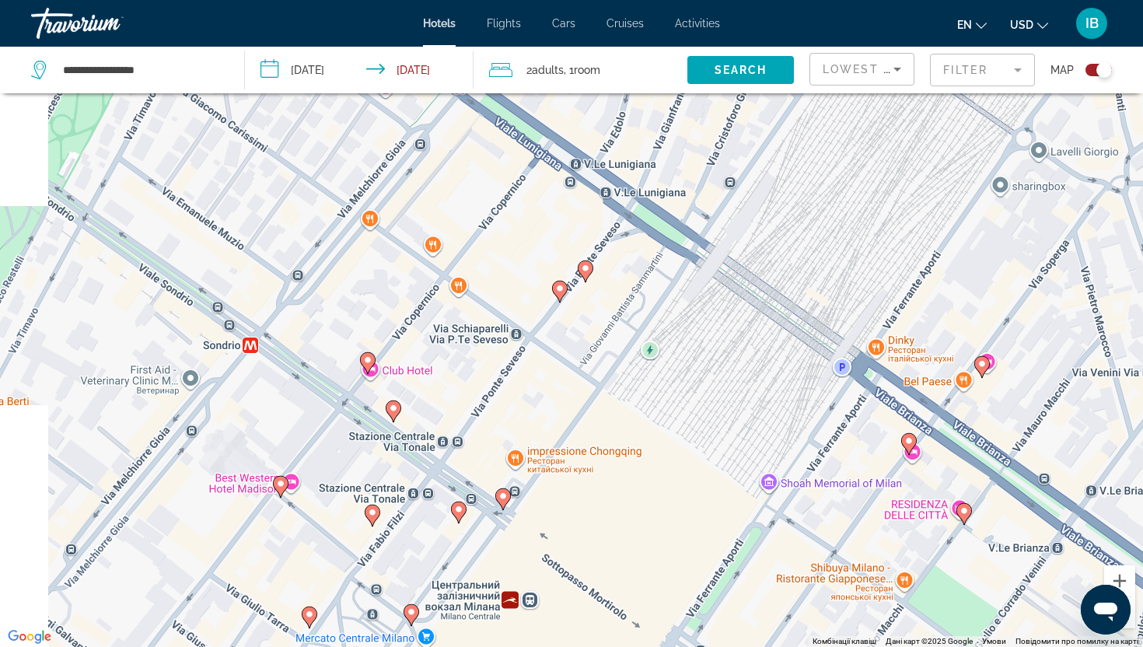
drag, startPoint x: 449, startPoint y: 471, endPoint x: 596, endPoint y: 180, distance: 326.5
click at [594, 181] on div "Увімкніть режим перетягування за допомогою клавіатури, натиснувши Alt + Enter. …" at bounding box center [571, 323] width 1143 height 647
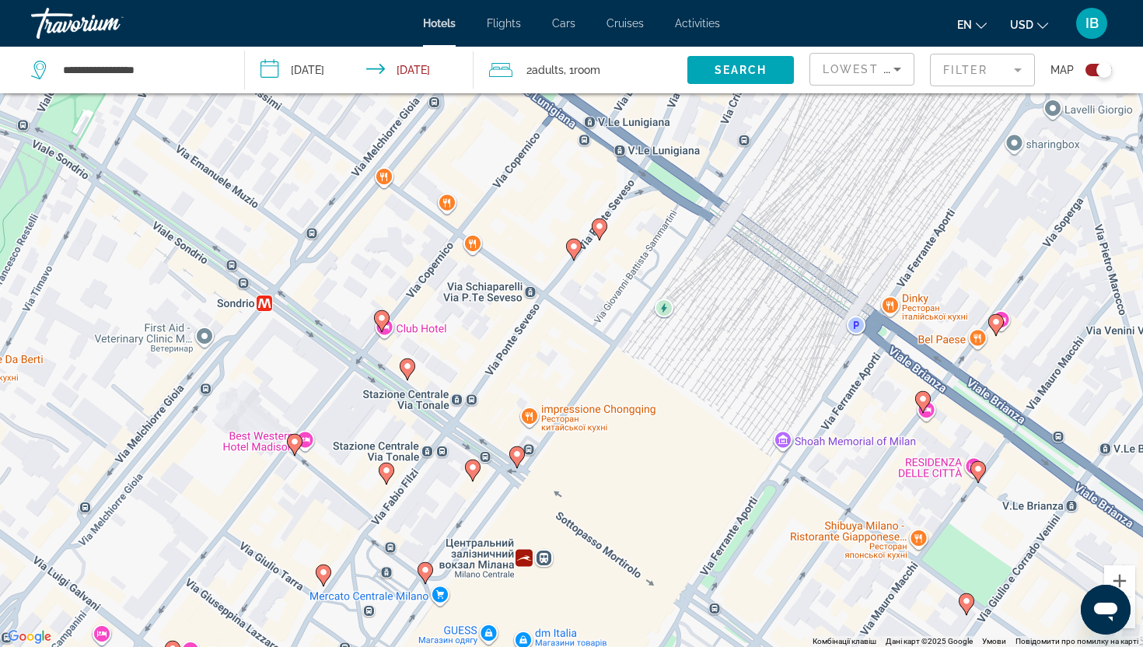
drag, startPoint x: 585, startPoint y: 486, endPoint x: 552, endPoint y: 502, distance: 37.2
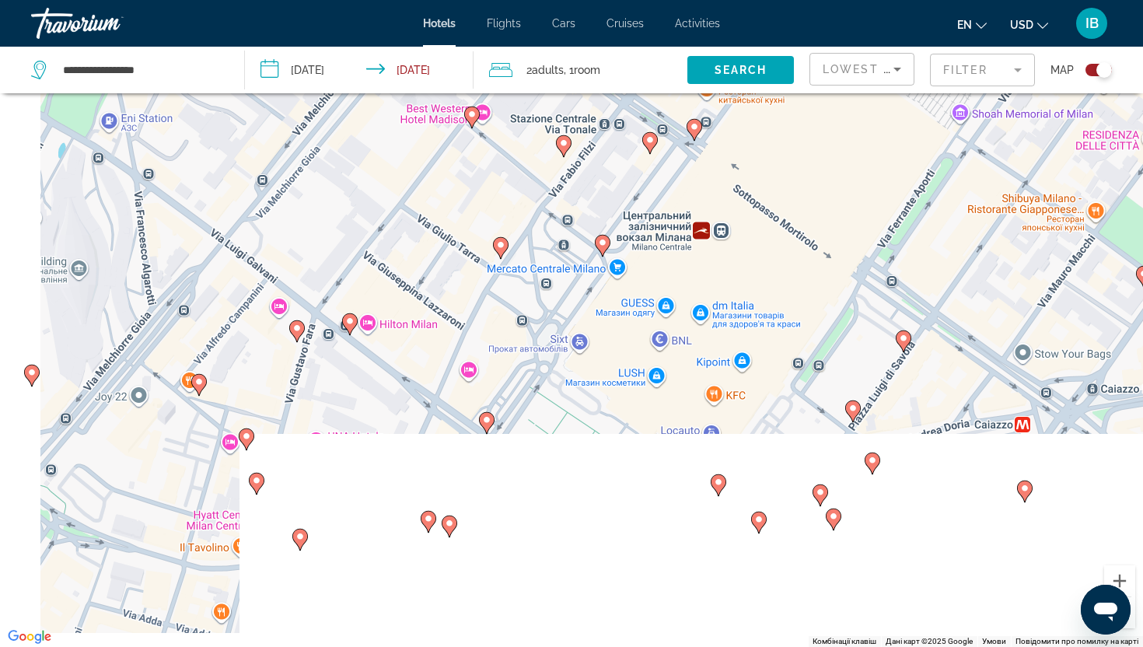
drag, startPoint x: 322, startPoint y: 540, endPoint x: 531, endPoint y: 187, distance: 409.6
click at [531, 187] on div "Увімкніть режим перетягування за допомогою клавіатури, натиснувши Alt + Enter. …" at bounding box center [571, 323] width 1143 height 647
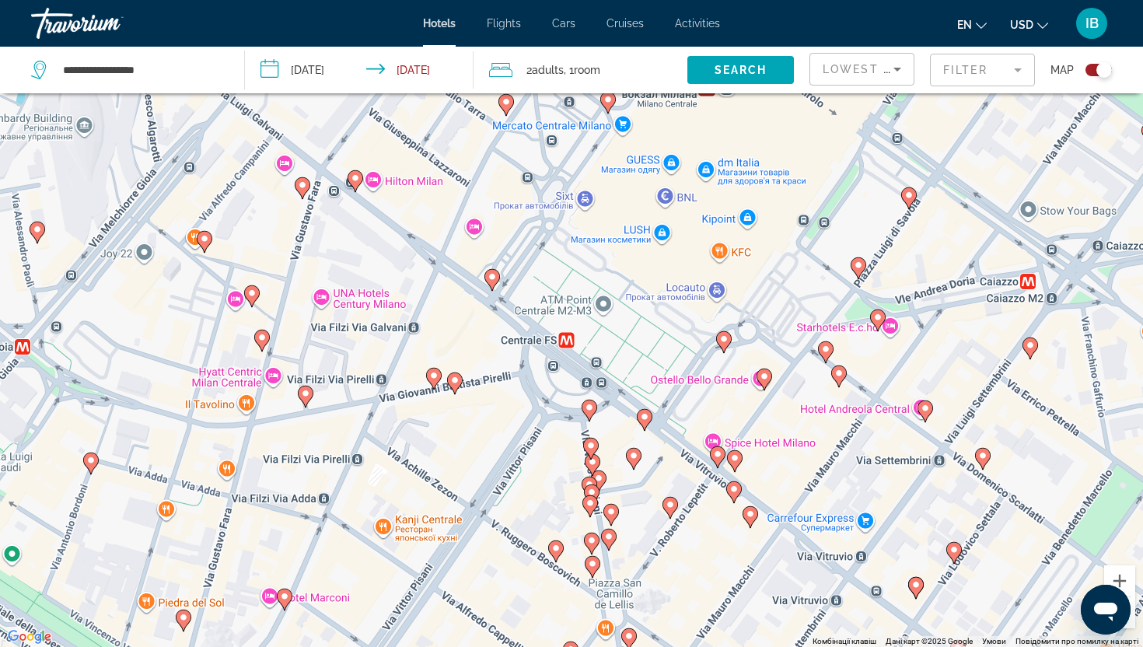
drag, startPoint x: 491, startPoint y: 313, endPoint x: 501, endPoint y: 153, distance: 159.7
click at [501, 153] on div "Увімкніть режим перетягування за допомогою клавіатури, натиснувши Alt + Enter. …" at bounding box center [571, 323] width 1143 height 647
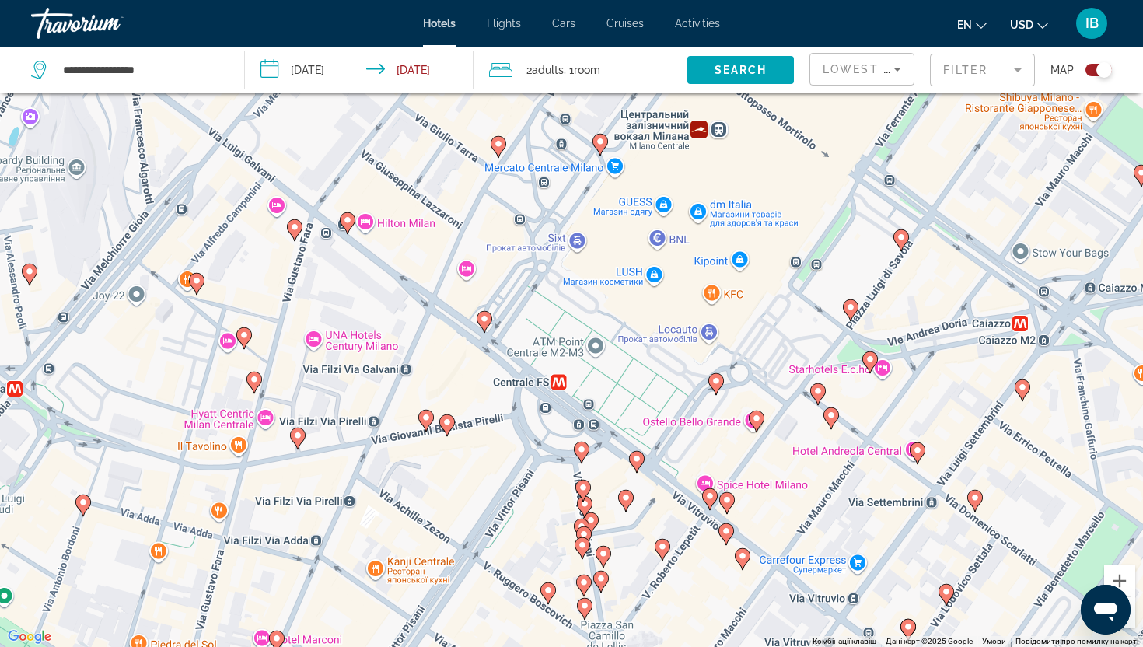
drag, startPoint x: 503, startPoint y: 155, endPoint x: 490, endPoint y: 216, distance: 62.8
click at [491, 216] on div "Увімкніть режим перетягування за допомогою клавіатури, натиснувши Alt + Enter. …" at bounding box center [571, 323] width 1143 height 647
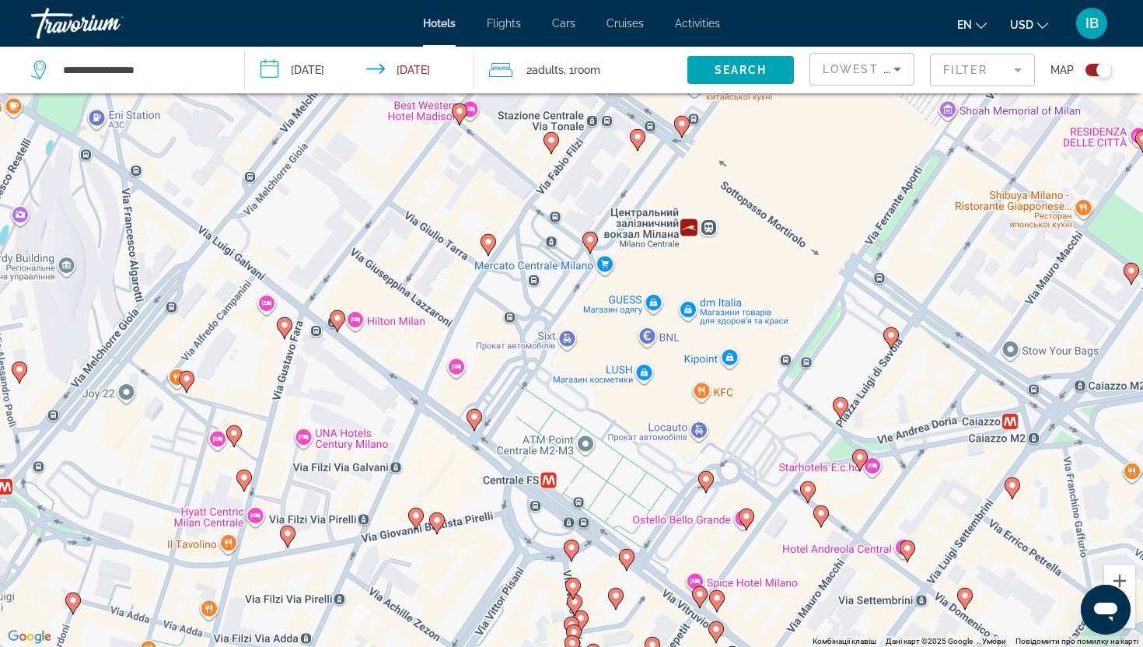
drag, startPoint x: 486, startPoint y: 216, endPoint x: 449, endPoint y: 341, distance: 129.9
click at [452, 341] on div "Увімкніть режим перетягування за допомогою клавіатури, натиснувши Alt + Enter. …" at bounding box center [571, 323] width 1143 height 647
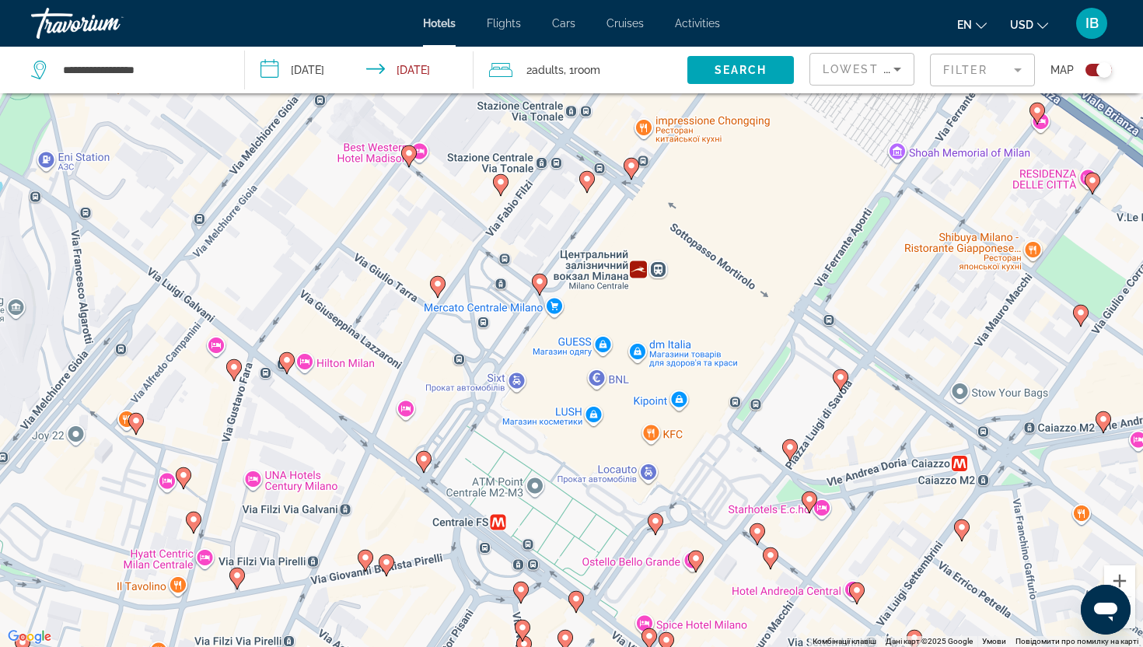
drag, startPoint x: 498, startPoint y: 414, endPoint x: 511, endPoint y: 394, distance: 24.2
click at [512, 396] on div "Увімкніть режим перетягування за допомогою клавіатури, натиснувши Alt + Enter. …" at bounding box center [571, 323] width 1143 height 647
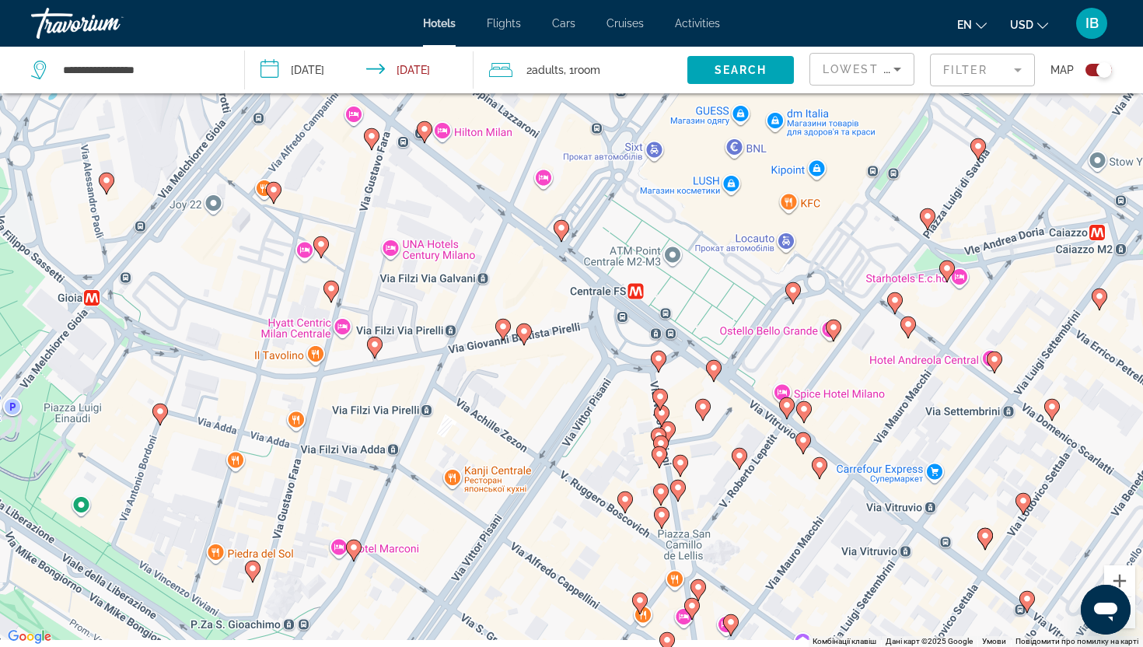
drag, startPoint x: 532, startPoint y: 369, endPoint x: 677, endPoint y: 145, distance: 267.6
click at [677, 145] on div "Увімкніть режим перетягування за допомогою клавіатури, натиснувши Alt + Enter. …" at bounding box center [571, 323] width 1143 height 647
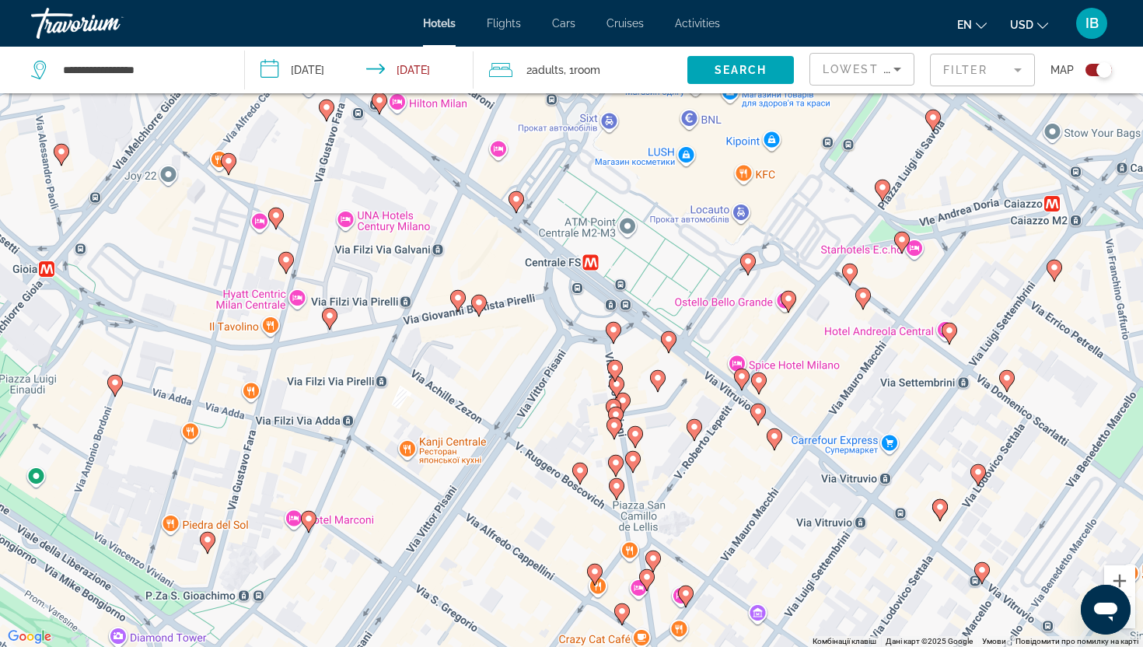
drag, startPoint x: 655, startPoint y: 360, endPoint x: 462, endPoint y: 470, distance: 222.5
click at [462, 470] on div "Увімкніть режим перетягування за допомогою клавіатури, натиснувши Alt + Enter. …" at bounding box center [571, 323] width 1143 height 647
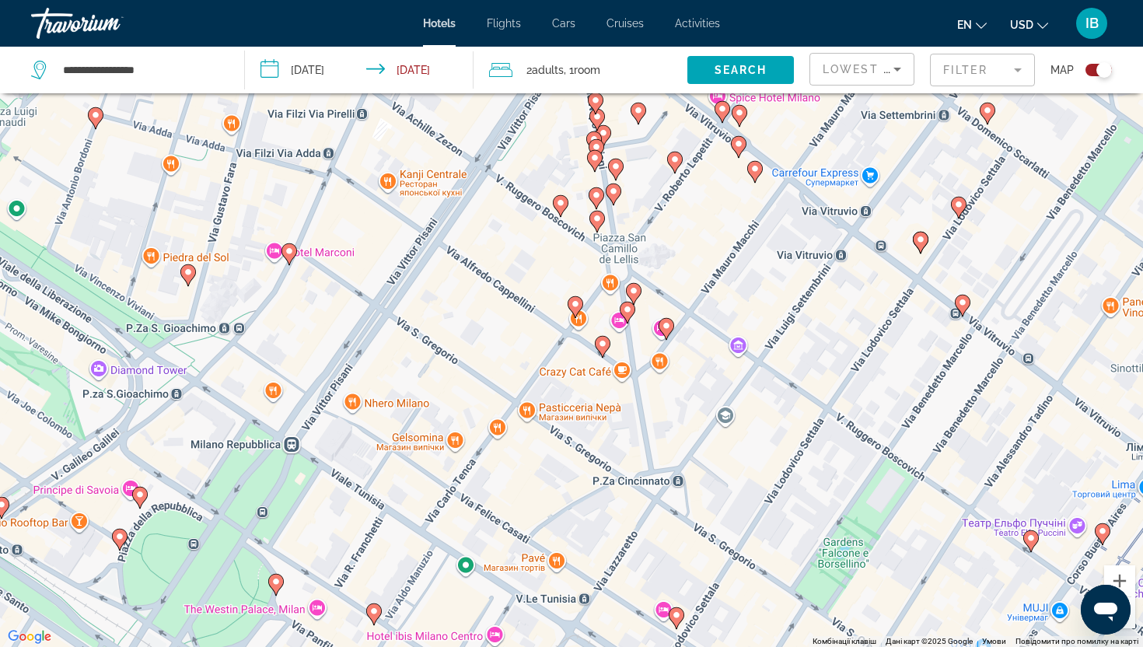
drag, startPoint x: 504, startPoint y: 540, endPoint x: 484, endPoint y: 270, distance: 271.3
click at [484, 270] on div "Увімкніть режим перетягування за допомогою клавіатури, натиснувши Alt + Enter. …" at bounding box center [571, 323] width 1143 height 647
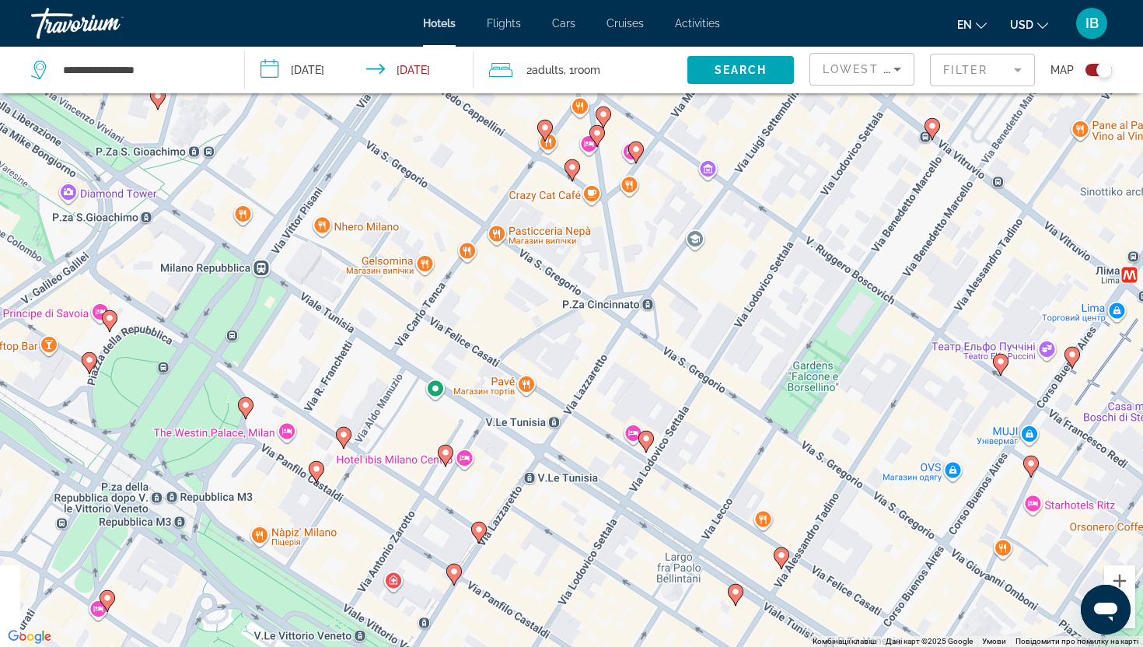
drag, startPoint x: 529, startPoint y: 410, endPoint x: 523, endPoint y: 233, distance: 176.6
click at [523, 233] on div "Увімкніть режим перетягування за допомогою клавіатури, натиснувши Alt + Enter. …" at bounding box center [571, 323] width 1143 height 647
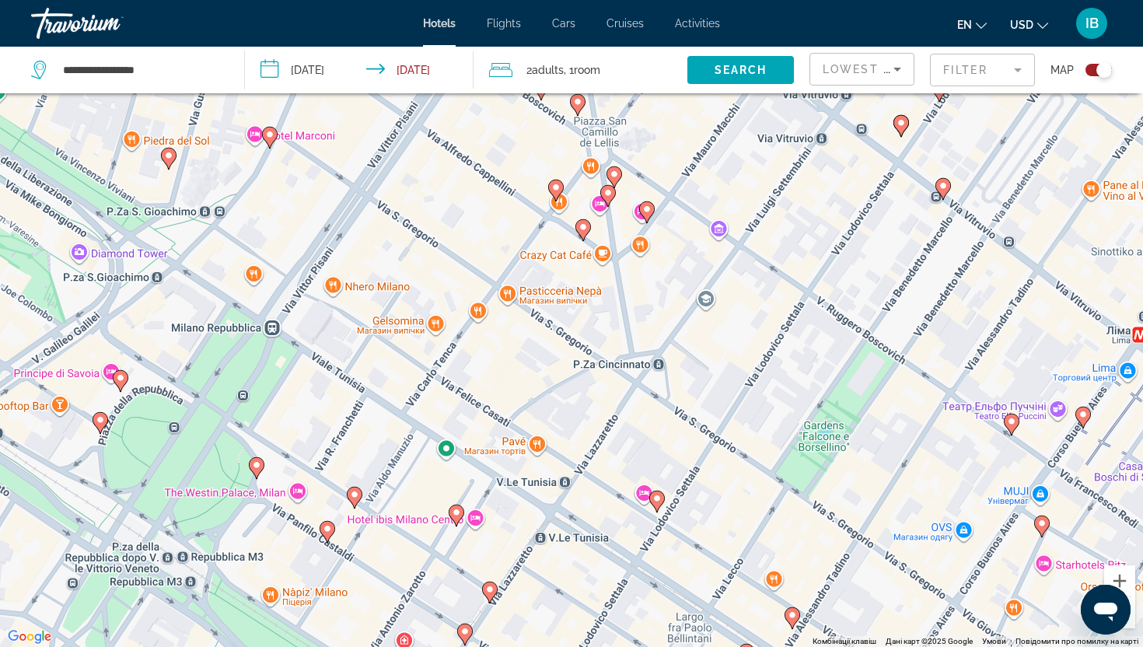
drag, startPoint x: 396, startPoint y: 231, endPoint x: 373, endPoint y: 280, distance: 53.9
click at [373, 280] on div "Увімкніть режим перетягування за допомогою клавіатури, натиснувши Alt + Enter. …" at bounding box center [571, 323] width 1143 height 647
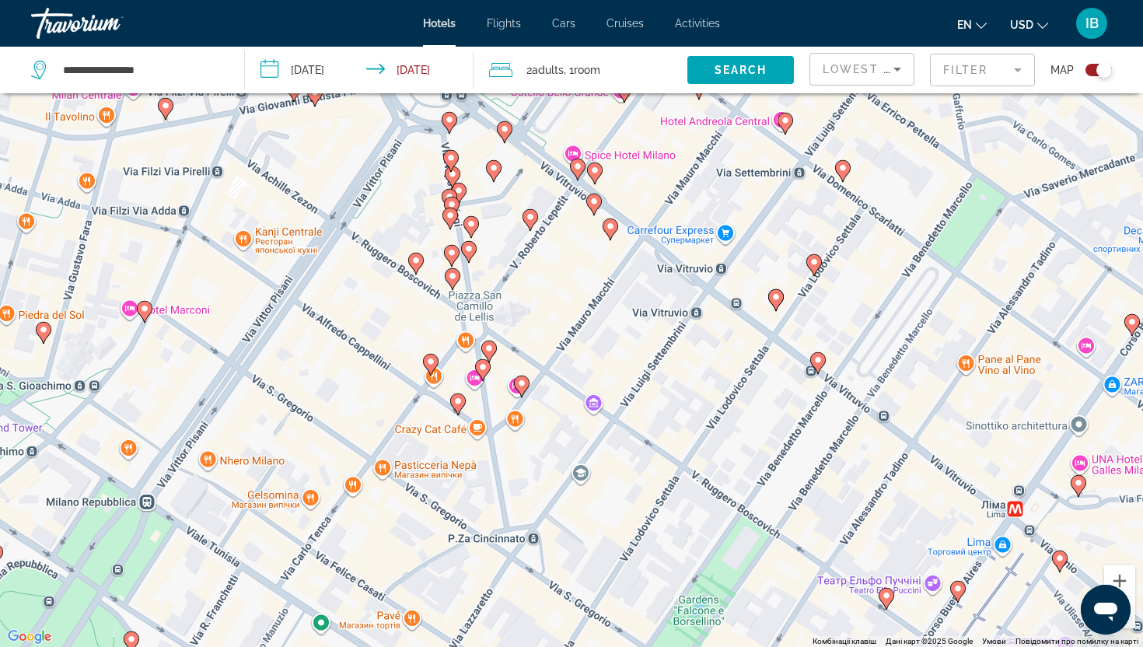
drag, startPoint x: 435, startPoint y: 225, endPoint x: 311, endPoint y: 401, distance: 214.8
click at [311, 401] on div "Увімкніть режим перетягування за допомогою клавіатури, натиснувши Alt + Enter. …" at bounding box center [571, 323] width 1143 height 647
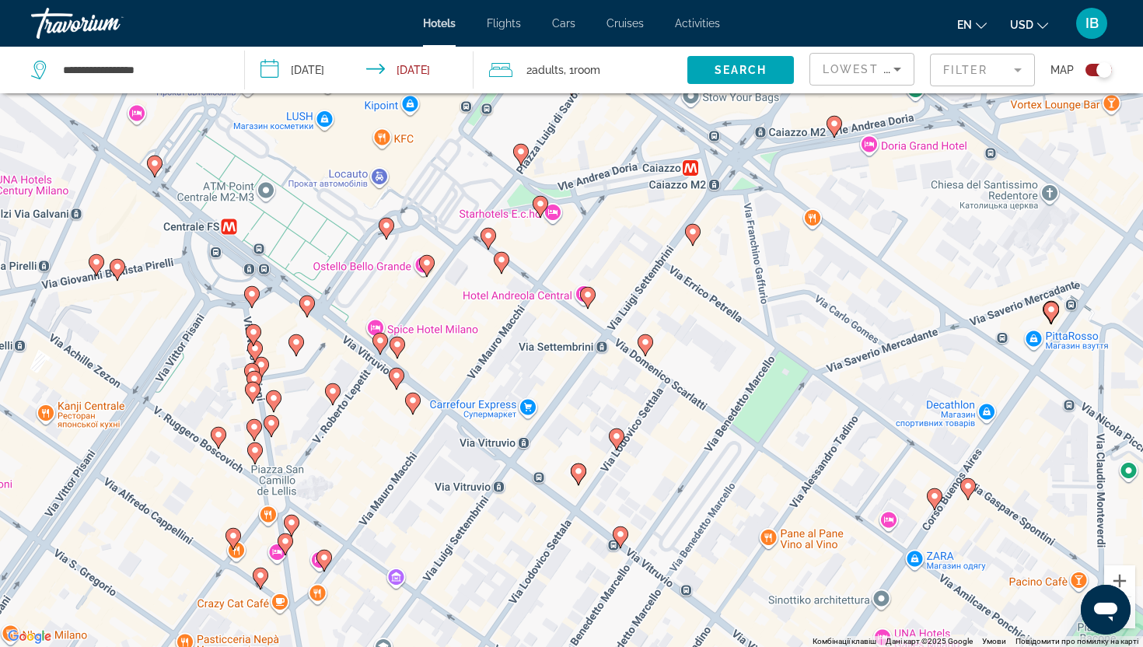
drag, startPoint x: 538, startPoint y: 243, endPoint x: 379, endPoint y: 351, distance: 193.0
click at [367, 366] on div "Увімкніть режим перетягування за допомогою клавіатури, натиснувши Alt + Enter. …" at bounding box center [571, 323] width 1143 height 647
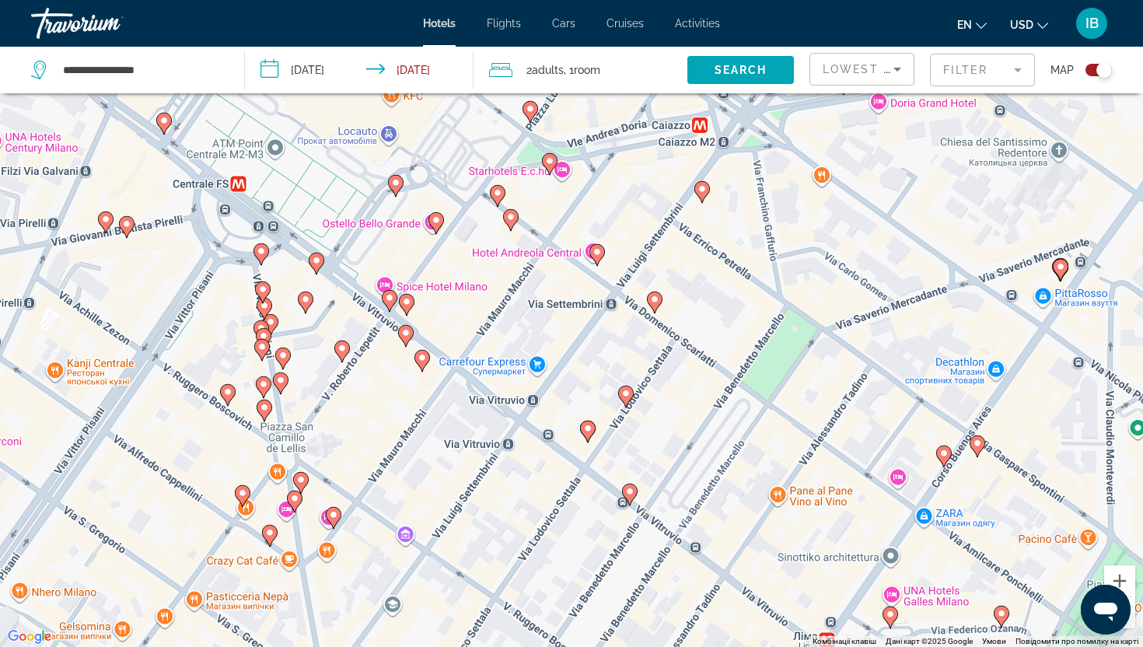
drag, startPoint x: 742, startPoint y: 134, endPoint x: 531, endPoint y: 462, distance: 389.9
click at [532, 461] on div "Увімкніть режим перетягування за допомогою клавіатури, натиснувши Alt + Enter. …" at bounding box center [571, 323] width 1143 height 647
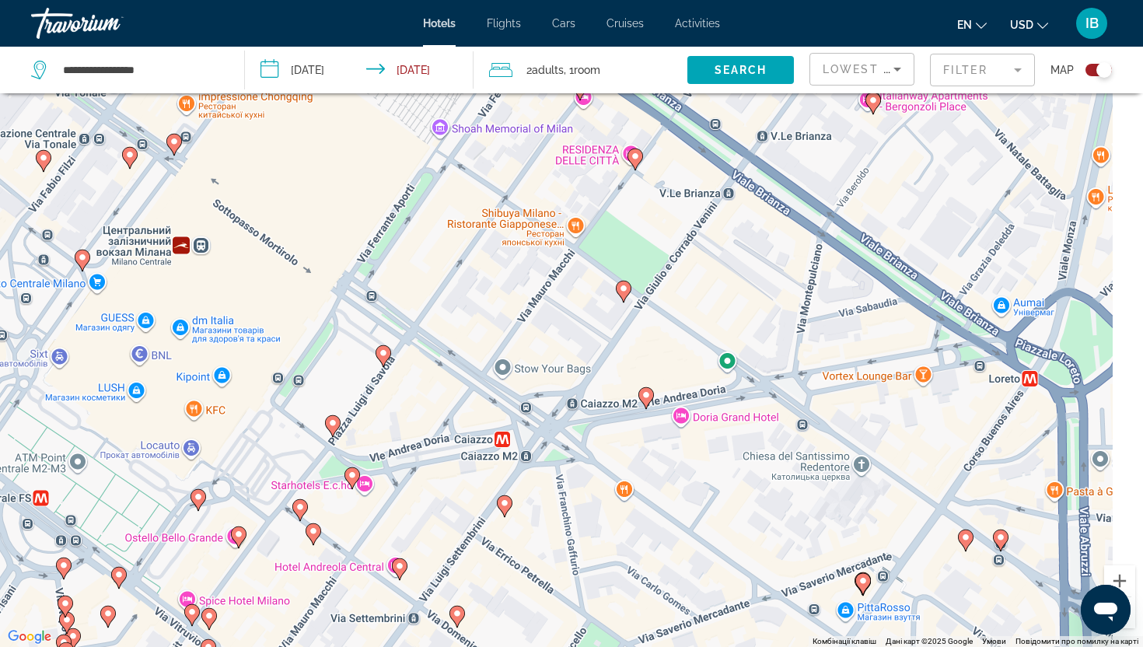
drag, startPoint x: 531, startPoint y: 462, endPoint x: 365, endPoint y: 646, distance: 247.7
click at [365, 646] on div "Увімкніть режим перетягування за допомогою клавіатури, натиснувши Alt + Enter. …" at bounding box center [571, 323] width 1143 height 647
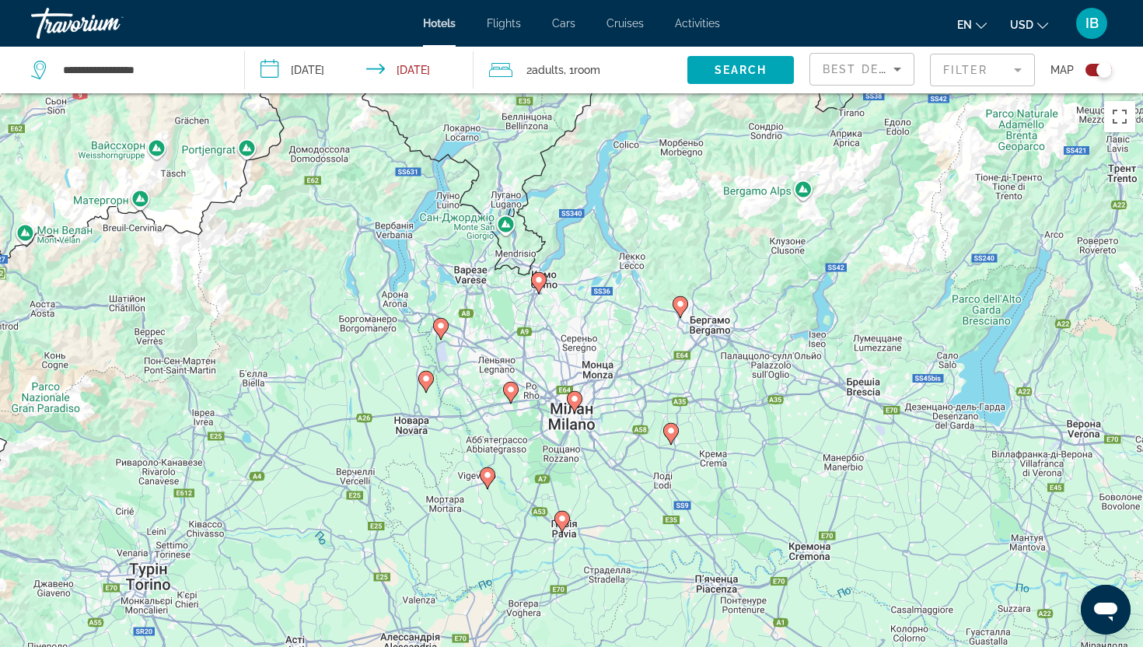
click at [603, 393] on div "Увімкніть режим перетягування за допомогою клавіатури, натиснувши Alt + Enter. …" at bounding box center [571, 416] width 1143 height 647
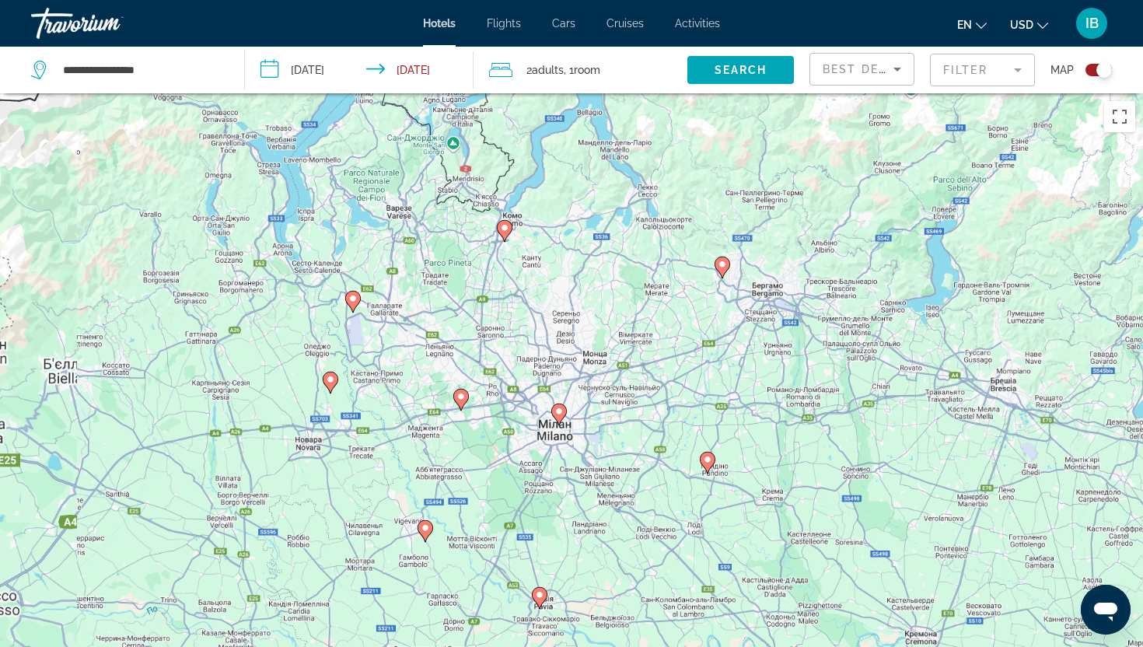
click at [603, 393] on div "Увімкніть режим перетягування за допомогою клавіатури, натиснувши Alt + Enter. …" at bounding box center [571, 416] width 1143 height 647
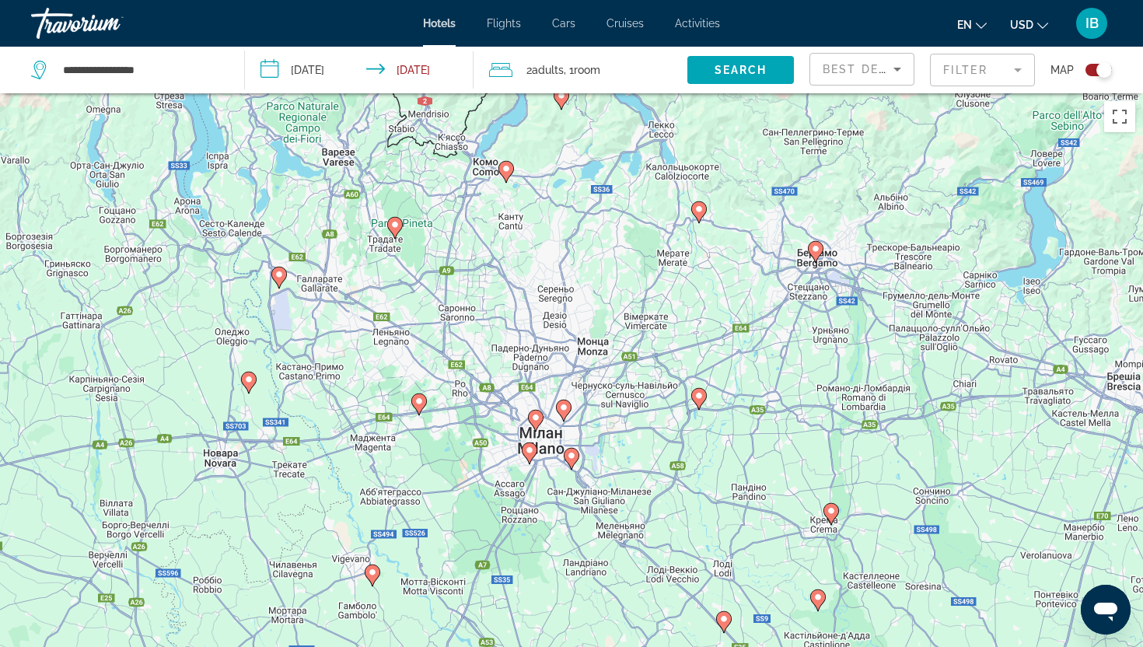
click at [602, 412] on div "Увімкніть режим перетягування за допомогою клавіатури, натиснувши Alt + Enter. …" at bounding box center [571, 416] width 1143 height 647
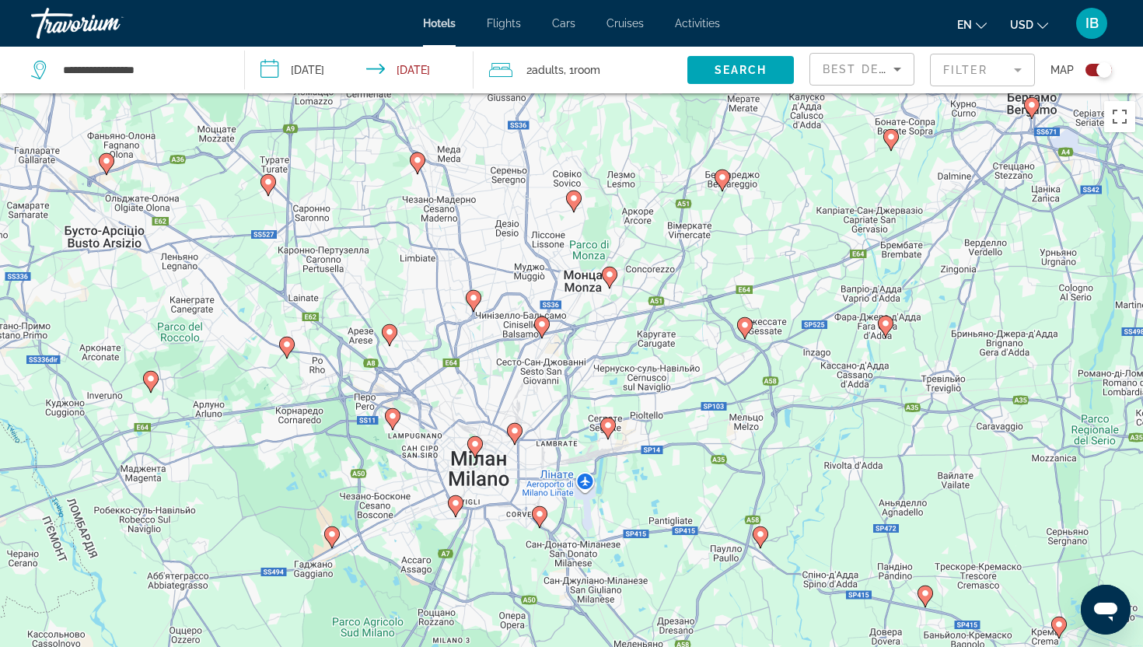
click at [605, 414] on div "Увімкніть режим перетягування за допомогою клавіатури, натиснувши Alt + Enter. …" at bounding box center [571, 416] width 1143 height 647
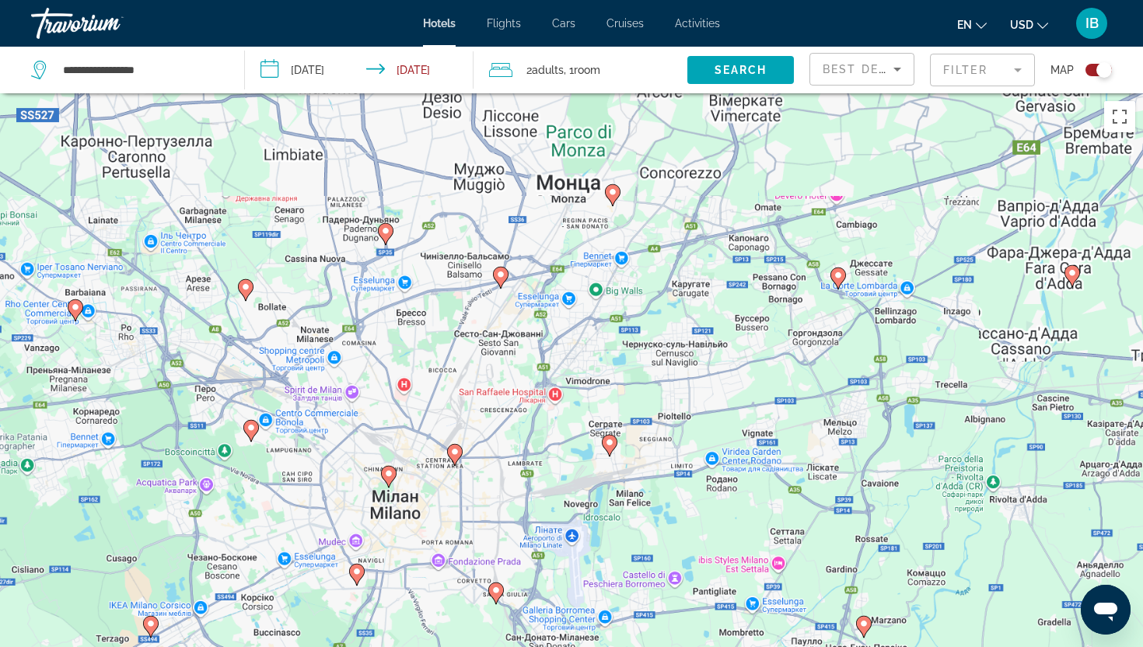
click at [605, 414] on div "Увімкніть режим перетягування за допомогою клавіатури, натиснувши Alt + Enter. …" at bounding box center [571, 416] width 1143 height 647
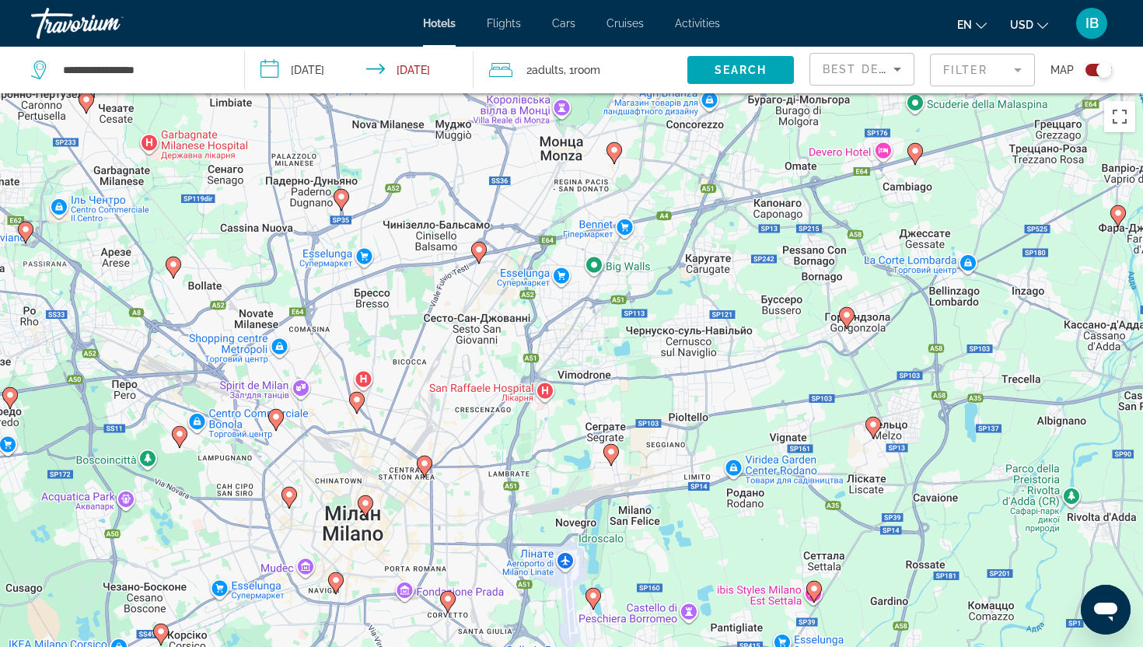
click at [608, 414] on div "Увімкніть режим перетягування за допомогою клавіатури, натиснувши Alt + Enter. …" at bounding box center [571, 416] width 1143 height 647
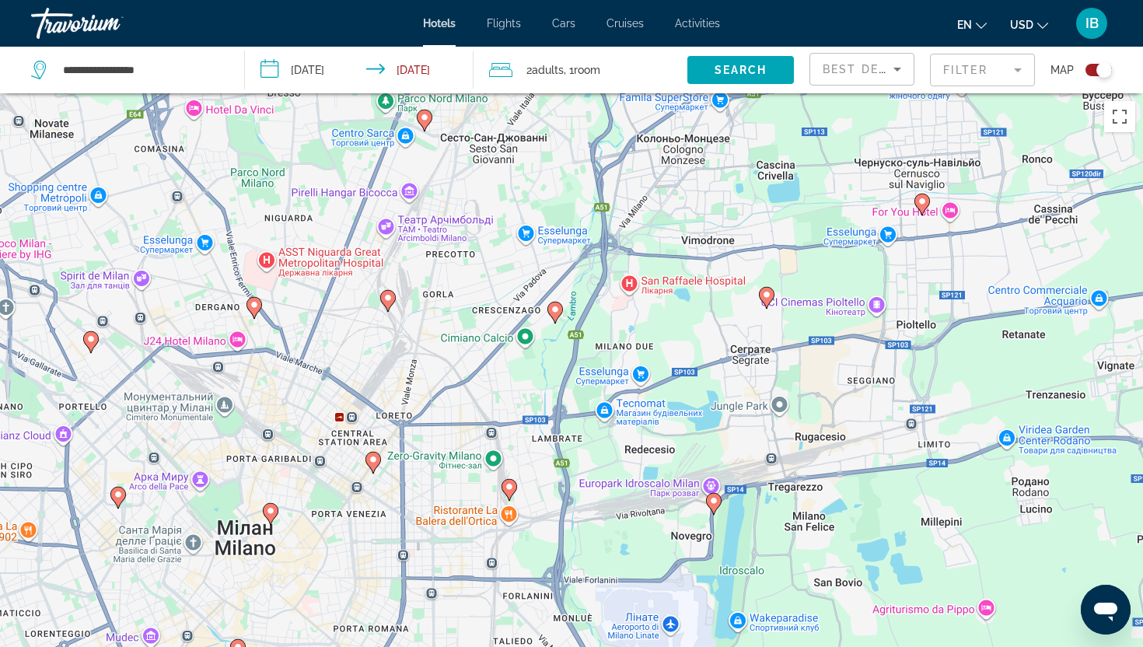
drag, startPoint x: 260, startPoint y: 627, endPoint x: 435, endPoint y: 514, distance: 209.2
click at [436, 515] on div "Увімкніть режим перетягування за допомогою клавіатури, натиснувши Alt + Enter. …" at bounding box center [571, 416] width 1143 height 647
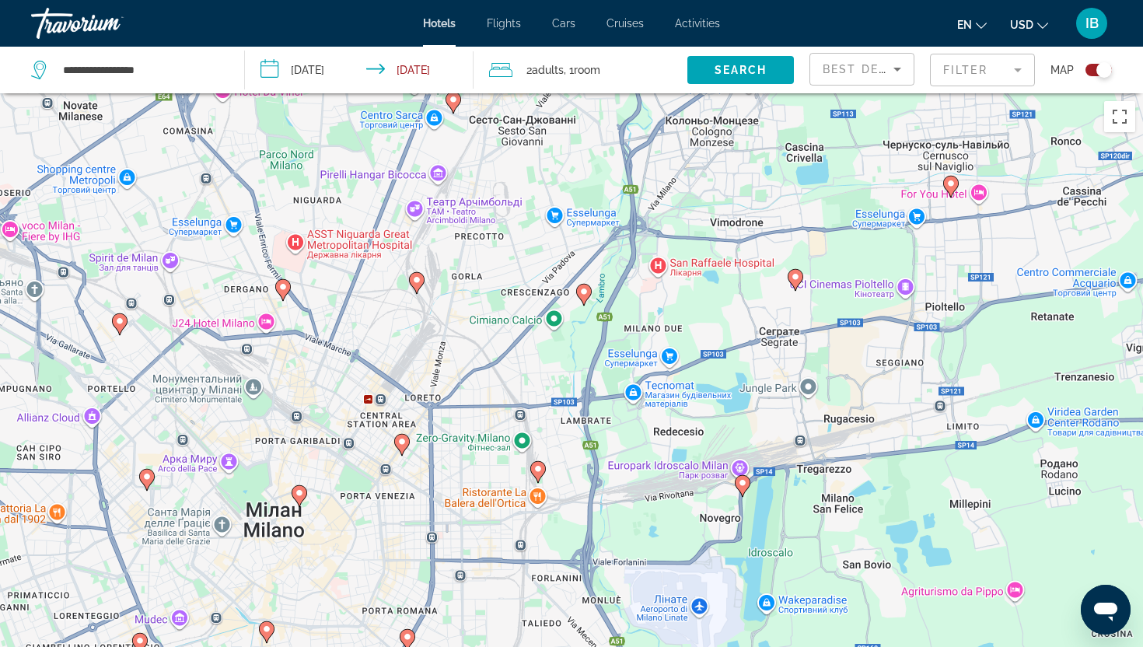
click at [350, 456] on div "Увімкніть режим перетягування за допомогою клавіатури, натиснувши Alt + Enter. …" at bounding box center [571, 416] width 1143 height 647
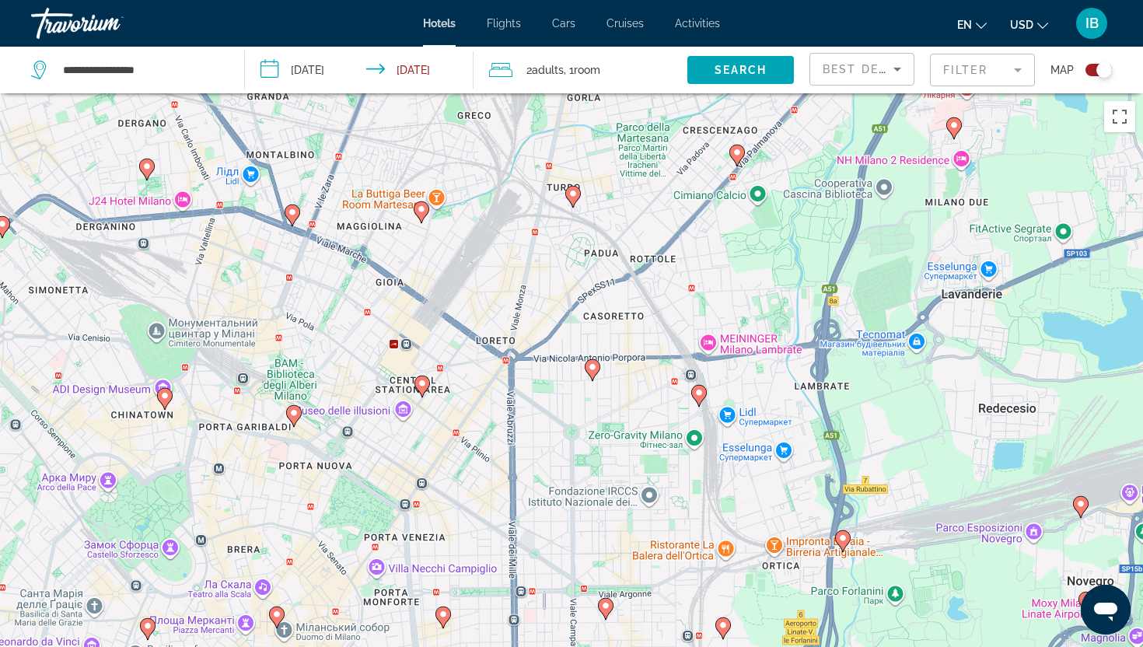
click at [382, 442] on div "Увімкніть режим перетягування за допомогою клавіатури, натиснувши Alt + Enter. …" at bounding box center [571, 416] width 1143 height 647
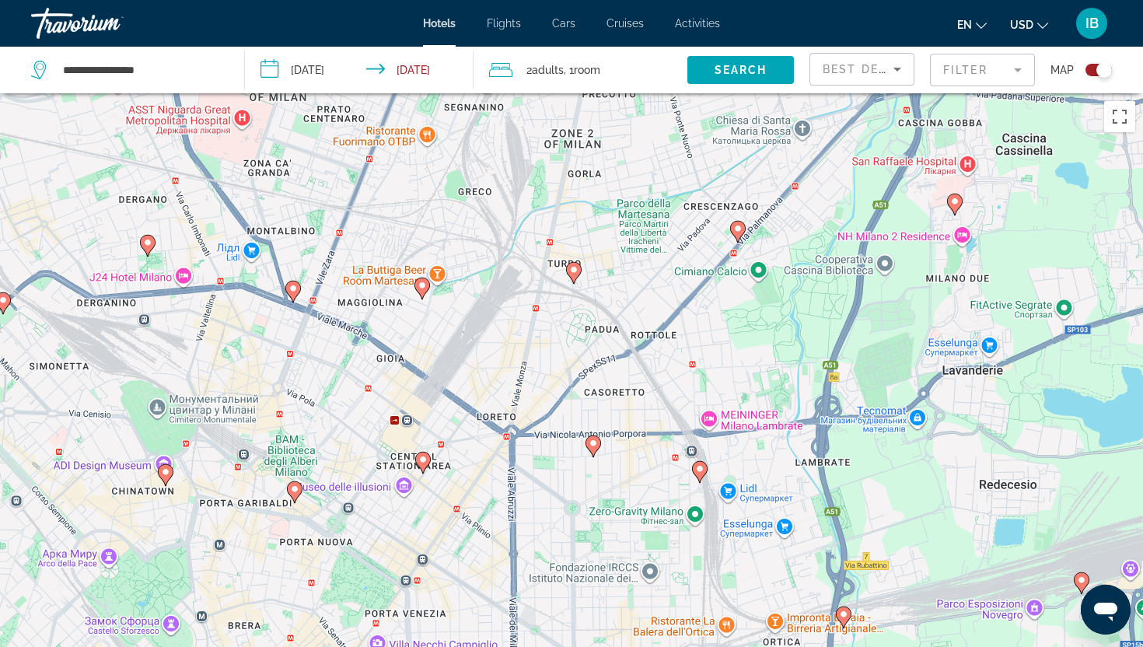
click at [505, 342] on div "Увімкніть режим перетягування за допомогою клавіатури, натиснувши Alt + Enter. …" at bounding box center [571, 416] width 1143 height 647
click at [505, 339] on div "Увімкніть режим перетягування за допомогою клавіатури, натиснувши Alt + Enter. …" at bounding box center [571, 416] width 1143 height 647
click at [479, 319] on div "Увімкніть режим перетягування за допомогою клавіатури, натиснувши Alt + Enter. …" at bounding box center [571, 416] width 1143 height 647
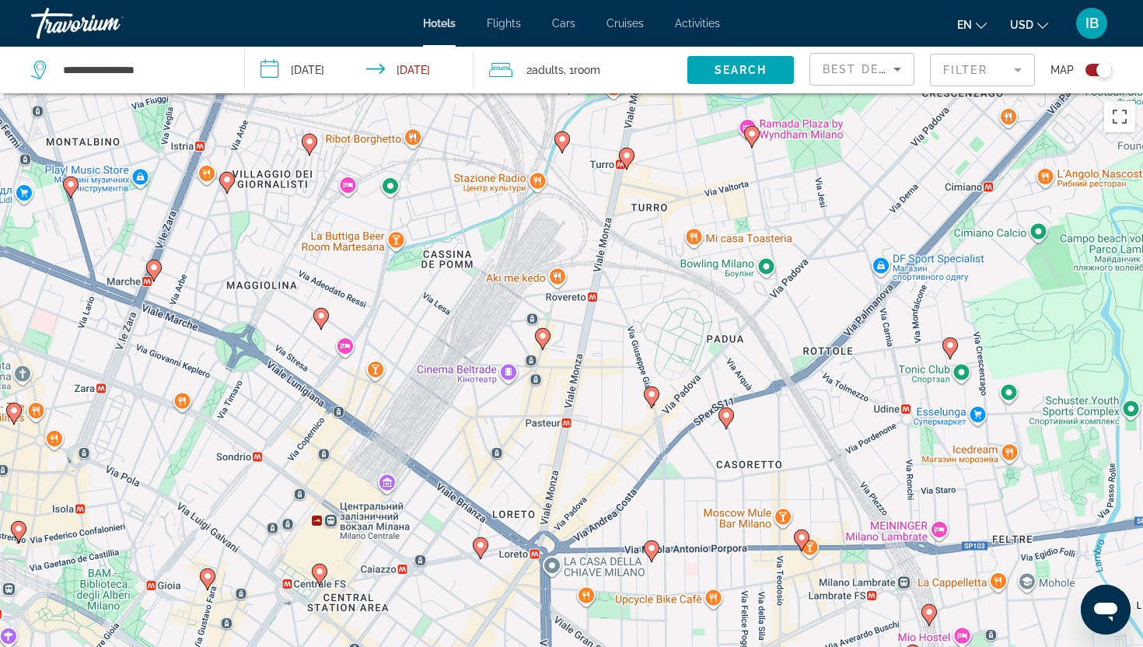
click at [480, 320] on div "Увімкніть режим перетягування за допомогою клавіатури, натиснувши Alt + Enter. …" at bounding box center [571, 416] width 1143 height 647
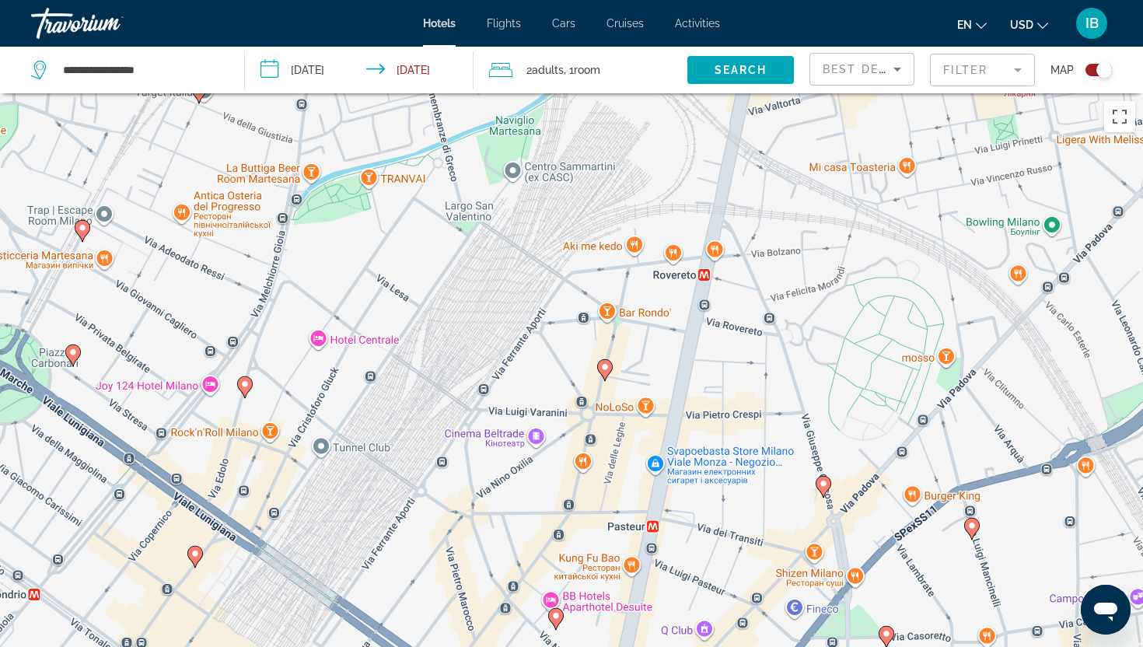
click at [401, 224] on div "Увімкніть режим перетягування за допомогою клавіатури, натиснувши Alt + Enter. …" at bounding box center [571, 416] width 1143 height 647
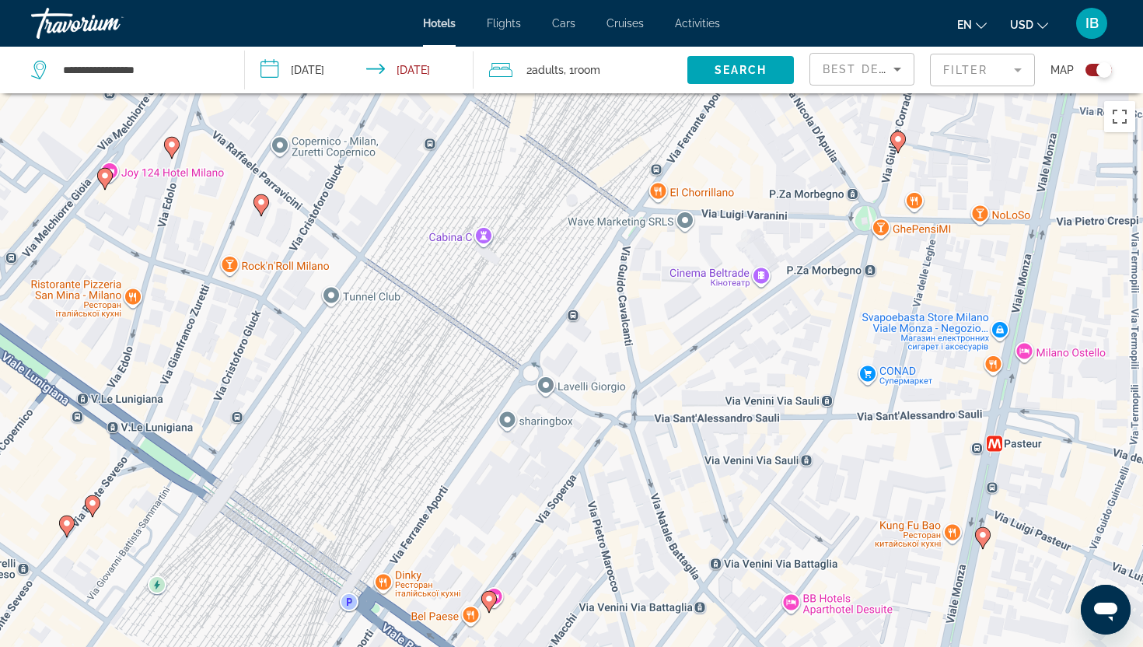
drag, startPoint x: 693, startPoint y: 503, endPoint x: 781, endPoint y: 107, distance: 406.1
click at [781, 109] on div "Увімкніть режим перетягування за допомогою клавіатури, натиснувши Alt + Enter. …" at bounding box center [571, 416] width 1143 height 647
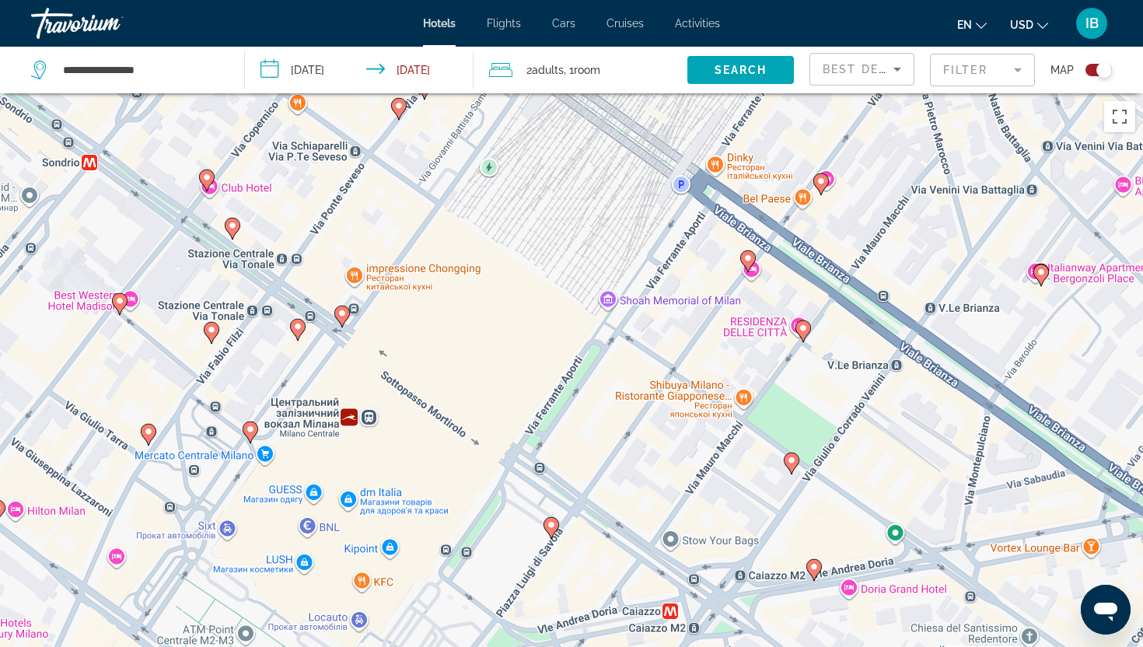
drag, startPoint x: 592, startPoint y: 408, endPoint x: 931, endPoint y: -5, distance: 534.8
click at [931, 0] on html "**********" at bounding box center [571, 323] width 1143 height 647
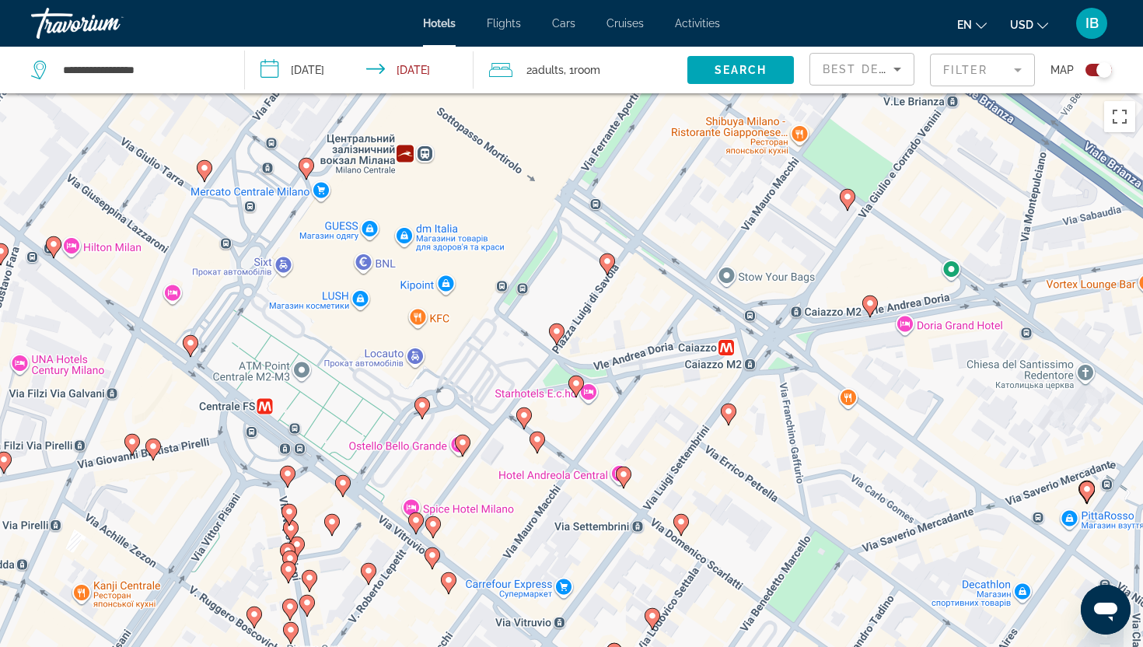
drag, startPoint x: 728, startPoint y: 288, endPoint x: 784, endPoint y: 42, distance: 252.9
click at [784, 42] on div "**********" at bounding box center [571, 323] width 1143 height 647
click at [1020, 70] on mat-form-field "Filter" at bounding box center [982, 70] width 105 height 33
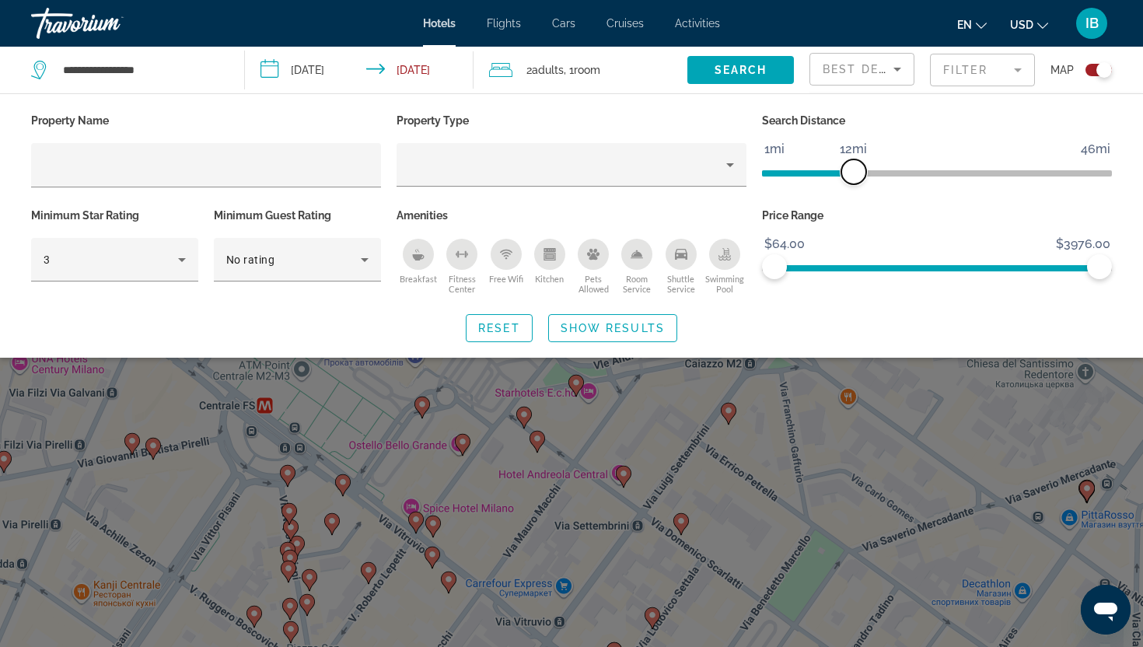
drag, startPoint x: 986, startPoint y: 177, endPoint x: 856, endPoint y: 178, distance: 129.8
click at [856, 178] on span "ngx-slider" at bounding box center [853, 171] width 25 height 25
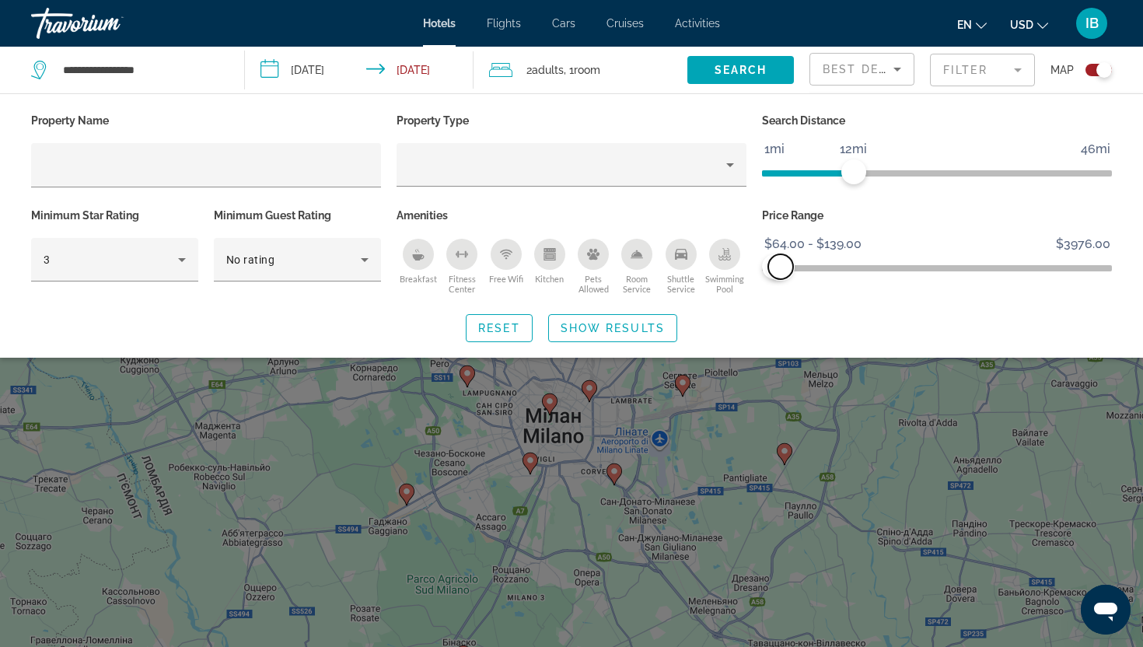
drag, startPoint x: 1100, startPoint y: 267, endPoint x: 781, endPoint y: 289, distance: 320.3
click at [781, 289] on div "Price Range $64.00 $3976.00 $64.00 $139.00 $64.00 - $139.00" at bounding box center [936, 251] width 365 height 94
